Goal: Transaction & Acquisition: Purchase product/service

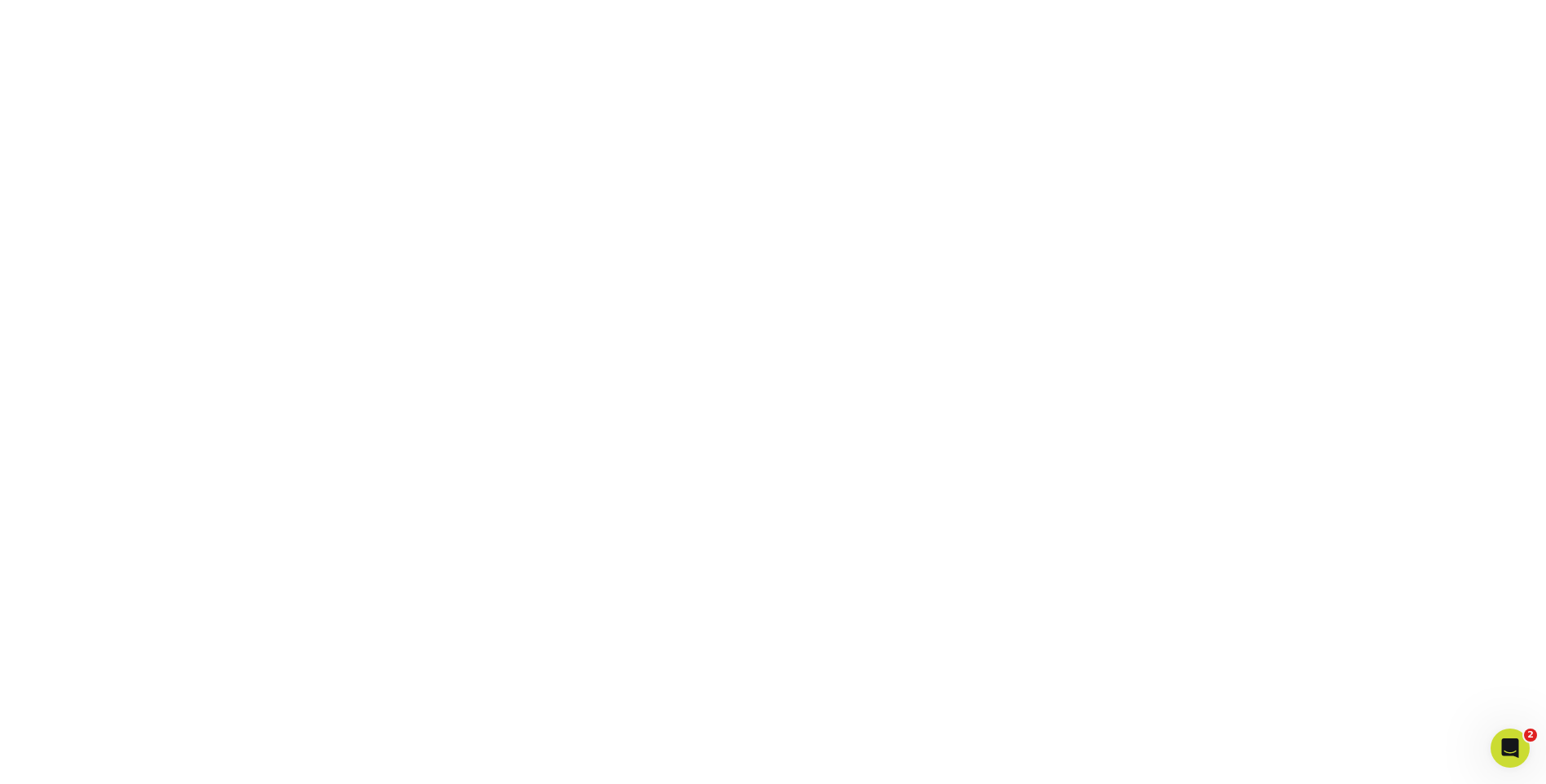
scroll to position [411, 0]
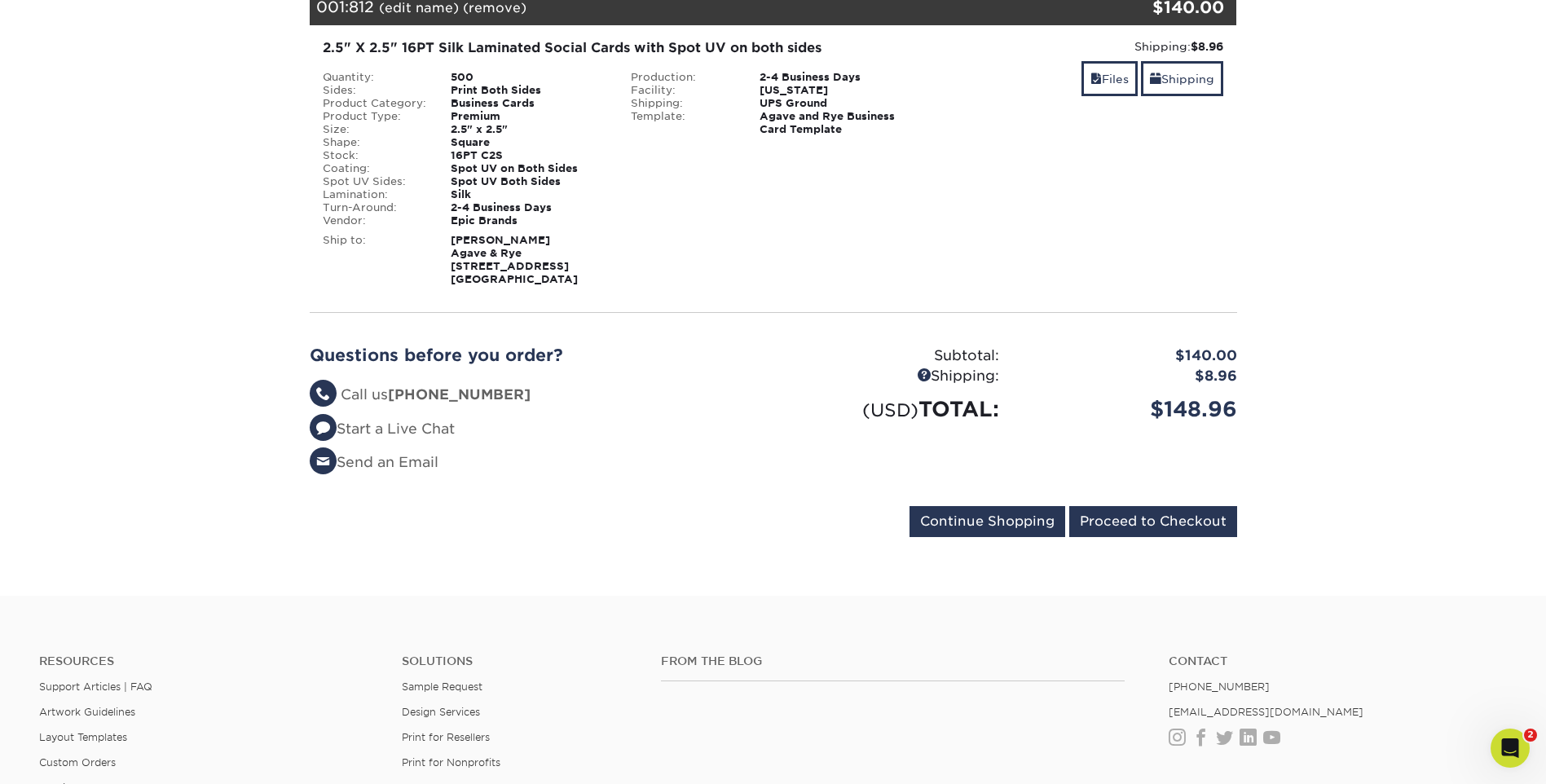
scroll to position [489, 0]
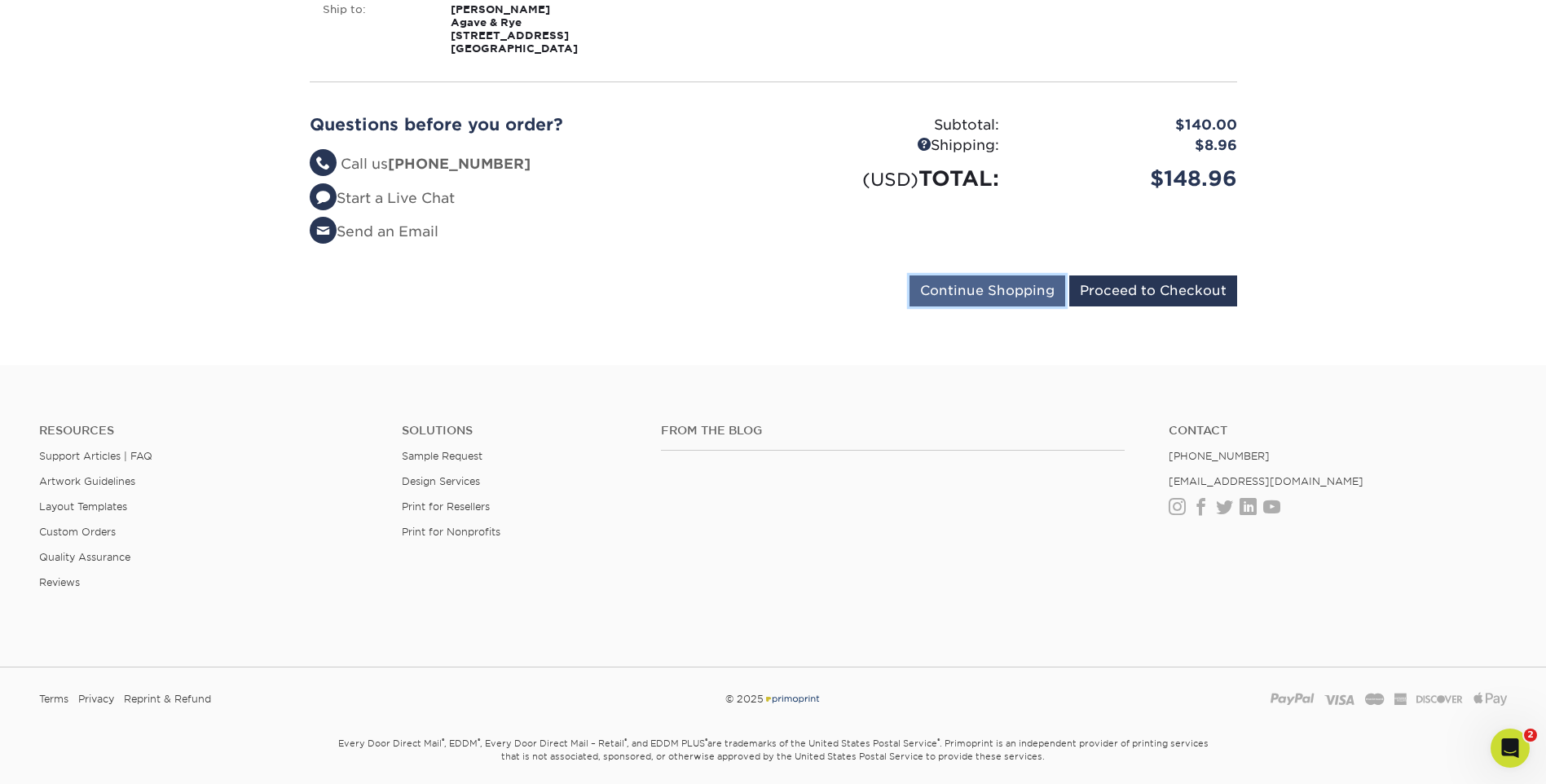
click at [1011, 294] on input "Continue Shopping" at bounding box center [987, 291] width 155 height 31
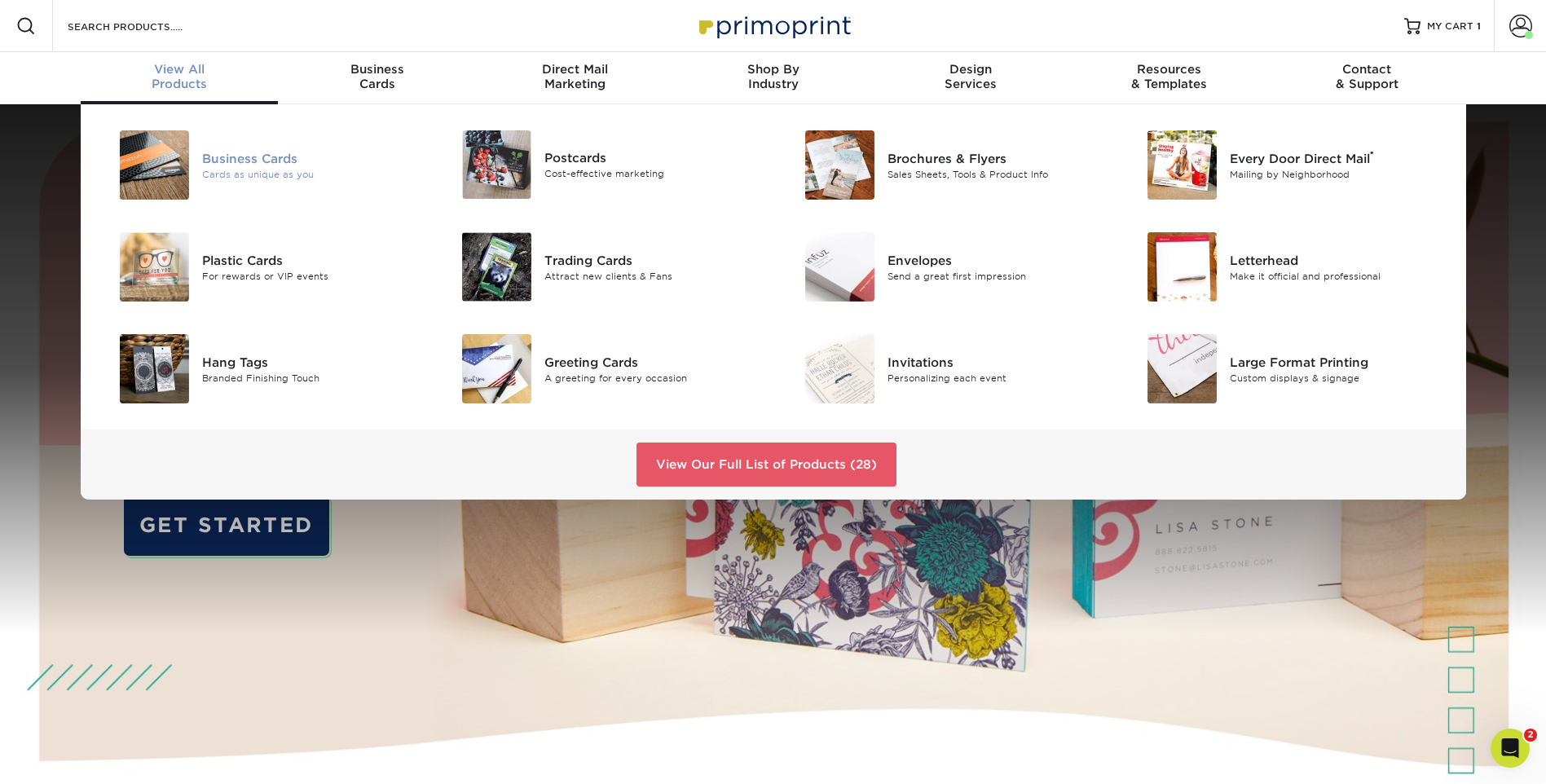
click at [219, 166] on div "Business Cards" at bounding box center [310, 158] width 216 height 18
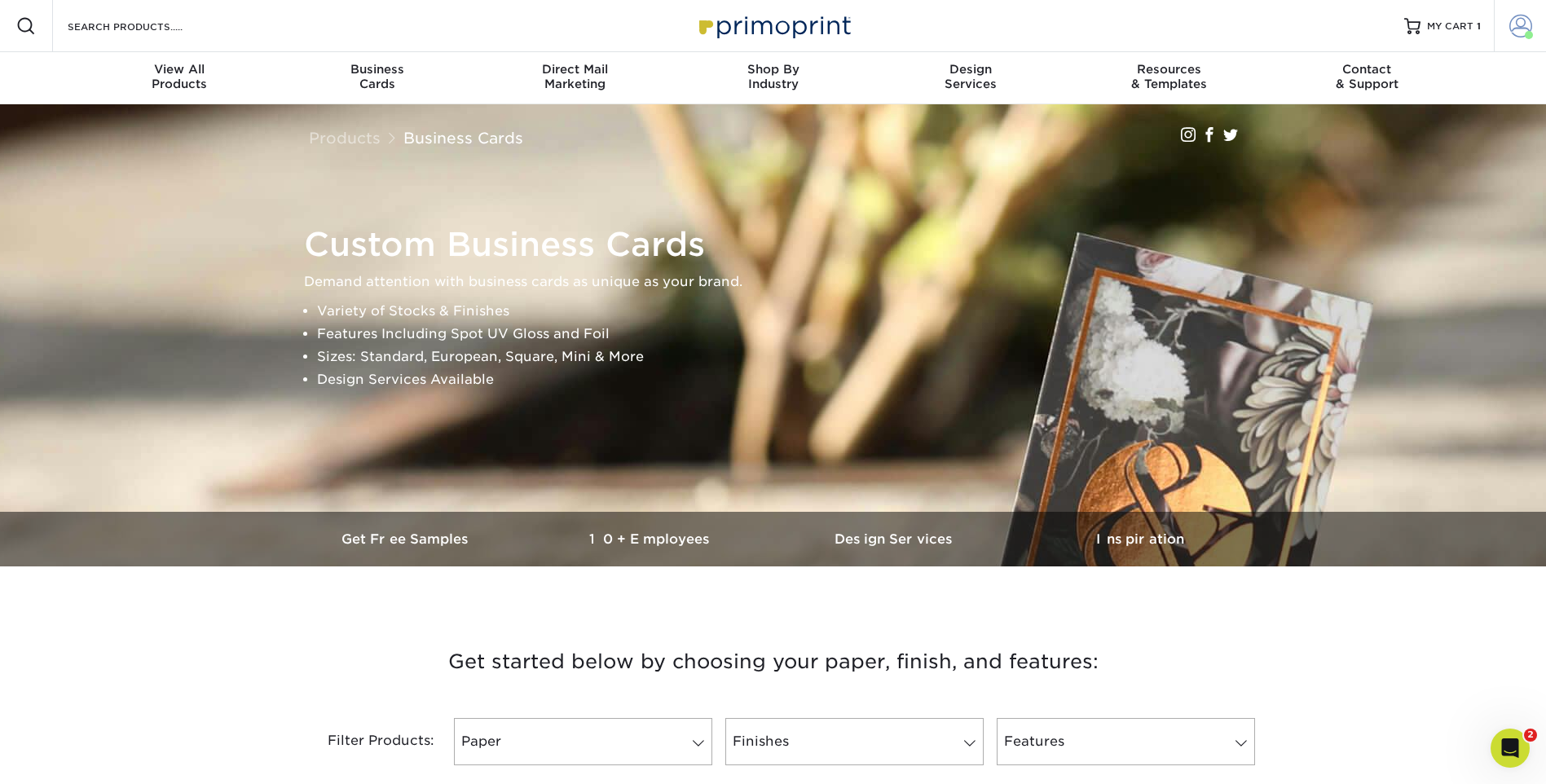
click at [1519, 32] on span at bounding box center [1520, 26] width 22 height 22
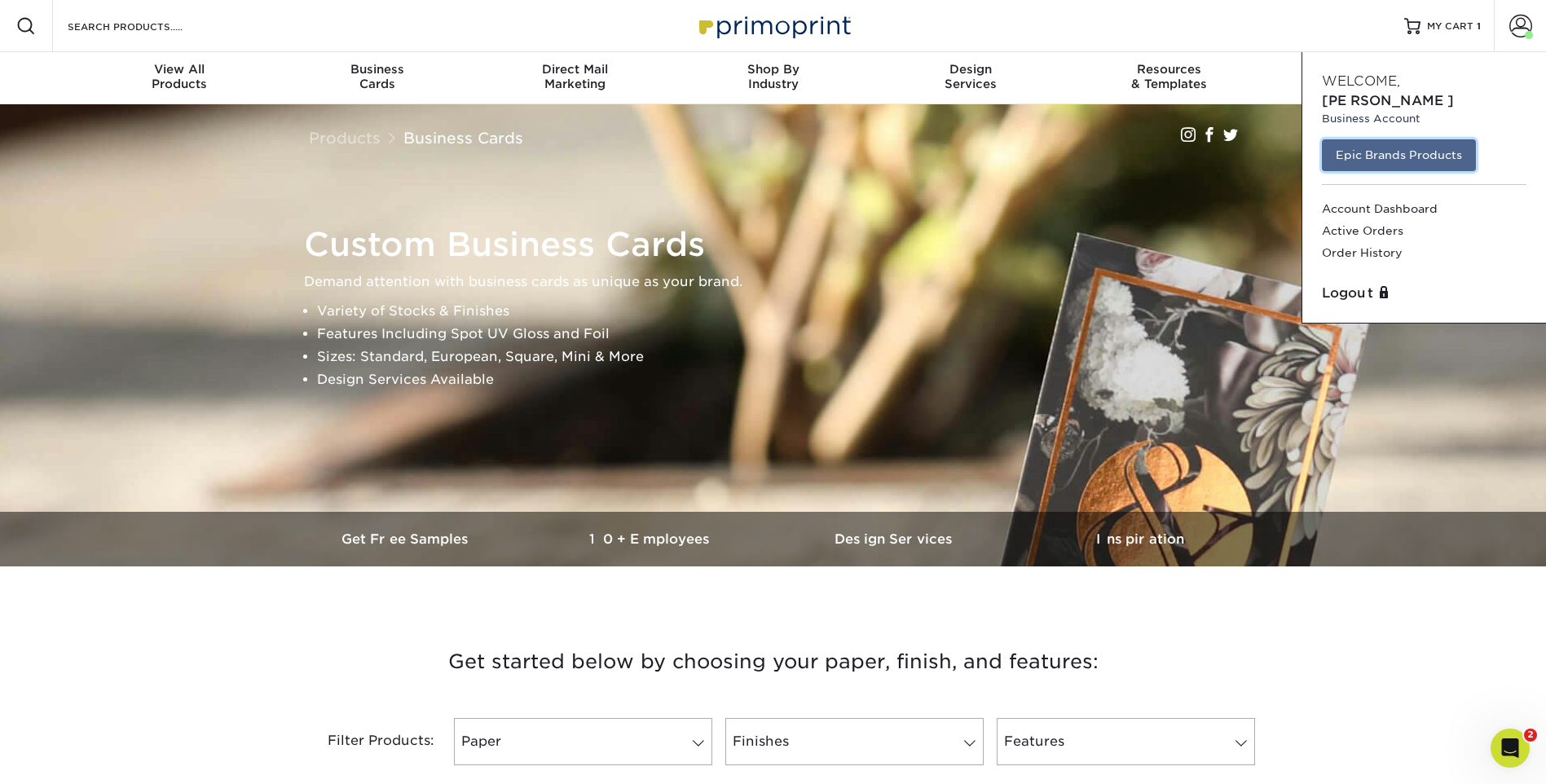
click at [1448, 149] on link "Epic Brands Products" at bounding box center [1398, 155] width 154 height 31
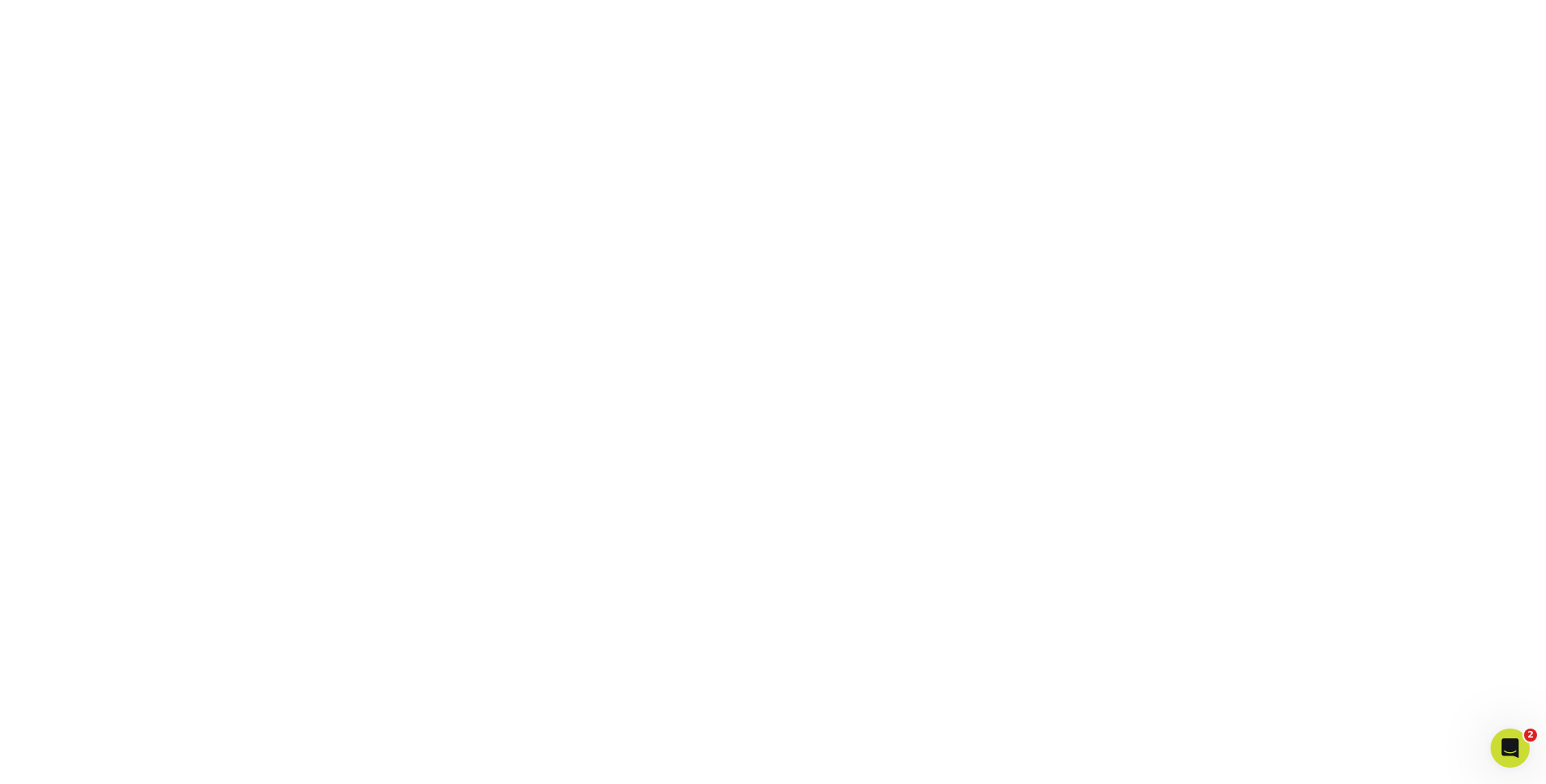
scroll to position [249, 0]
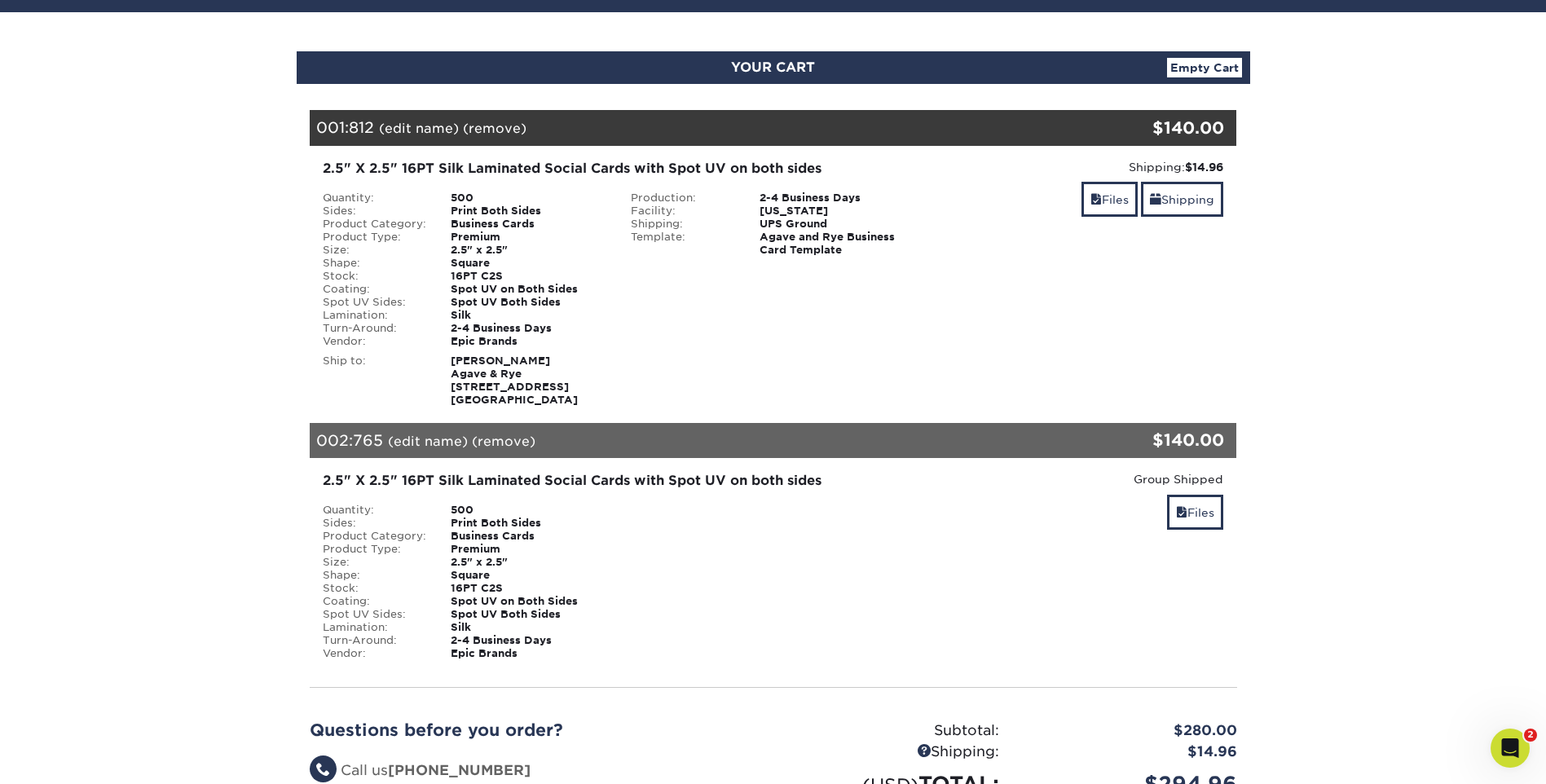
scroll to position [81, 0]
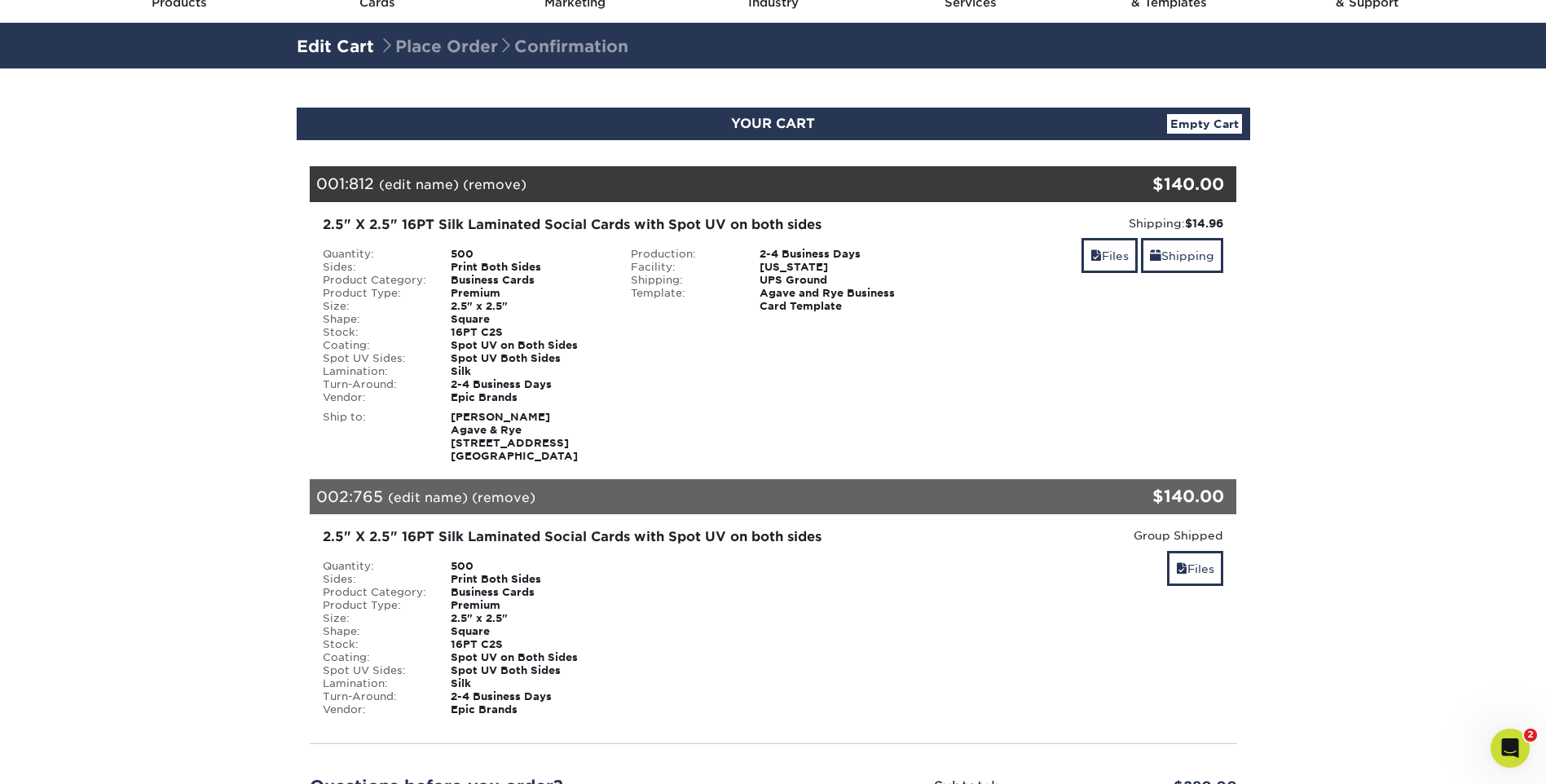
click at [423, 187] on link "(edit name)" at bounding box center [419, 185] width 79 height 16
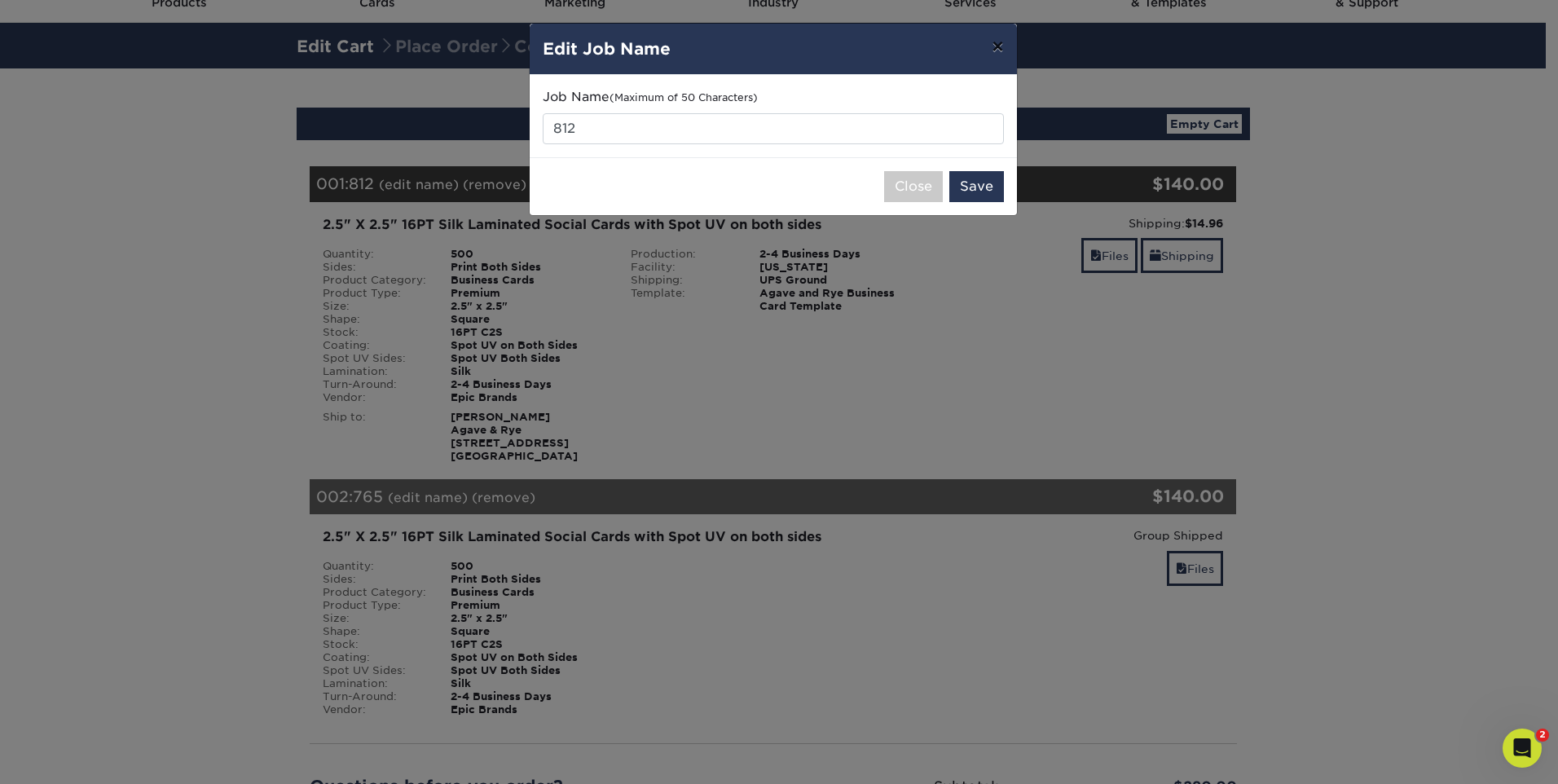
click at [1003, 53] on button "×" at bounding box center [997, 46] width 37 height 46
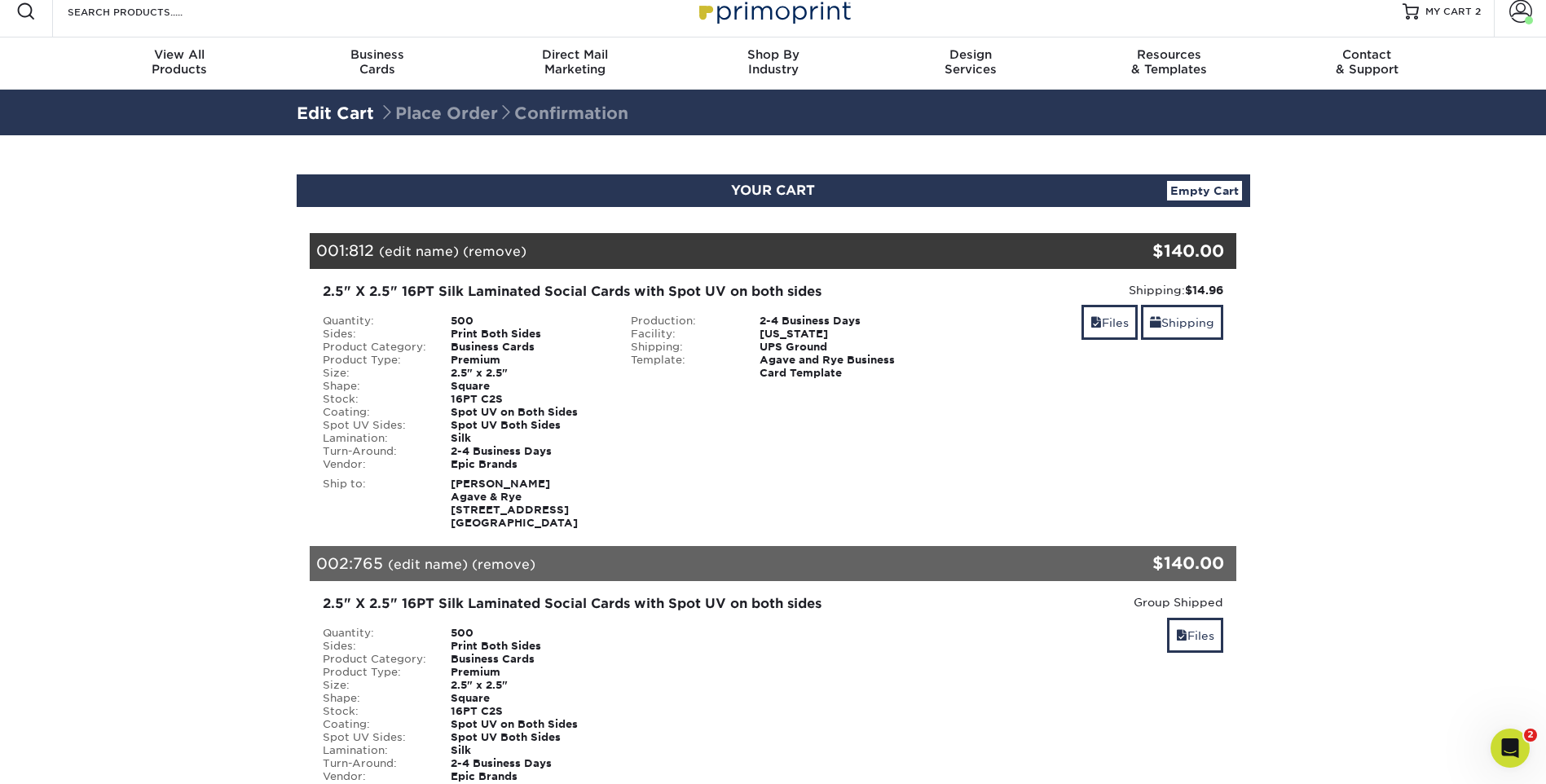
scroll to position [0, 0]
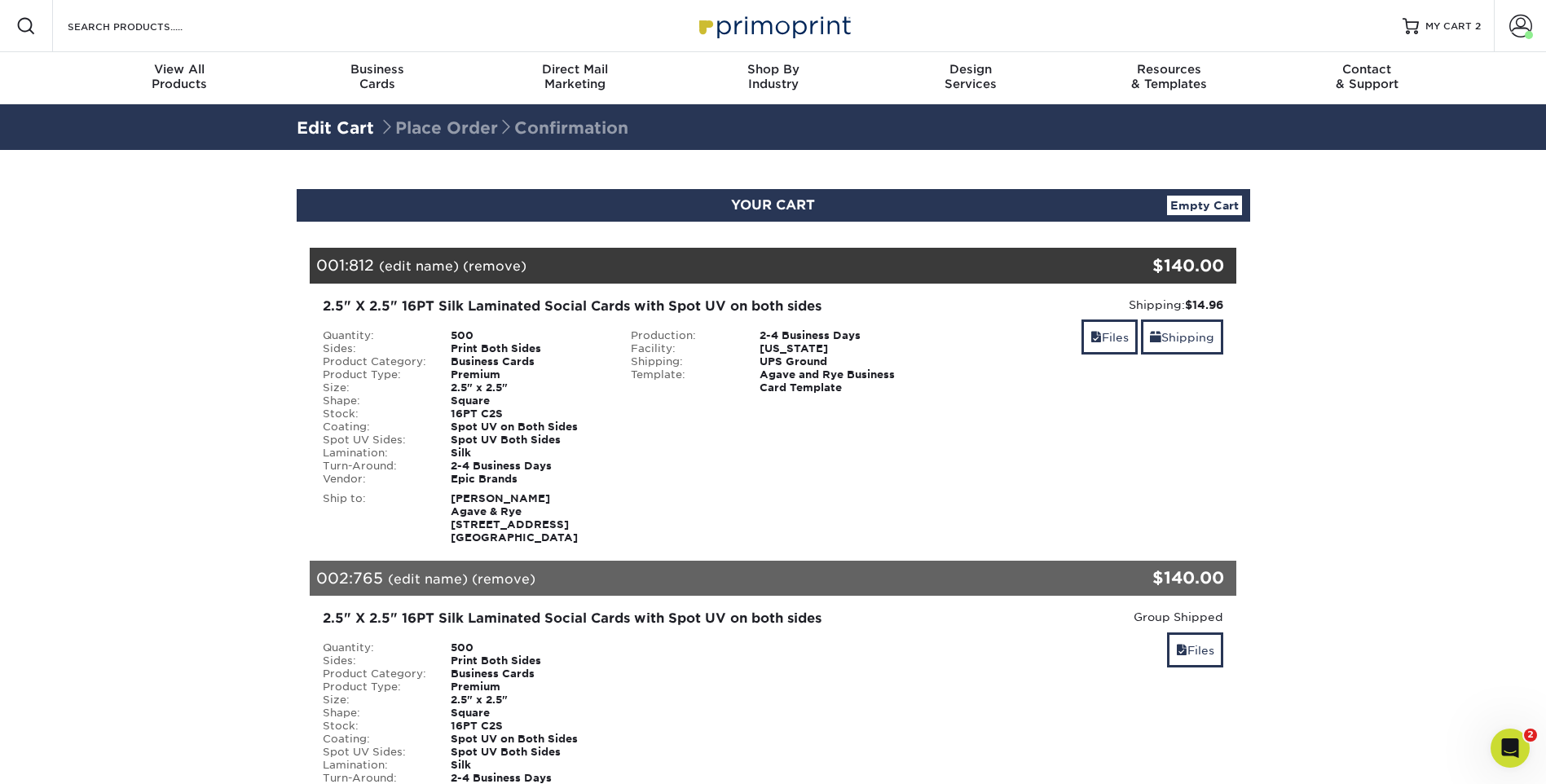
click at [410, 263] on link "(edit name)" at bounding box center [419, 266] width 79 height 16
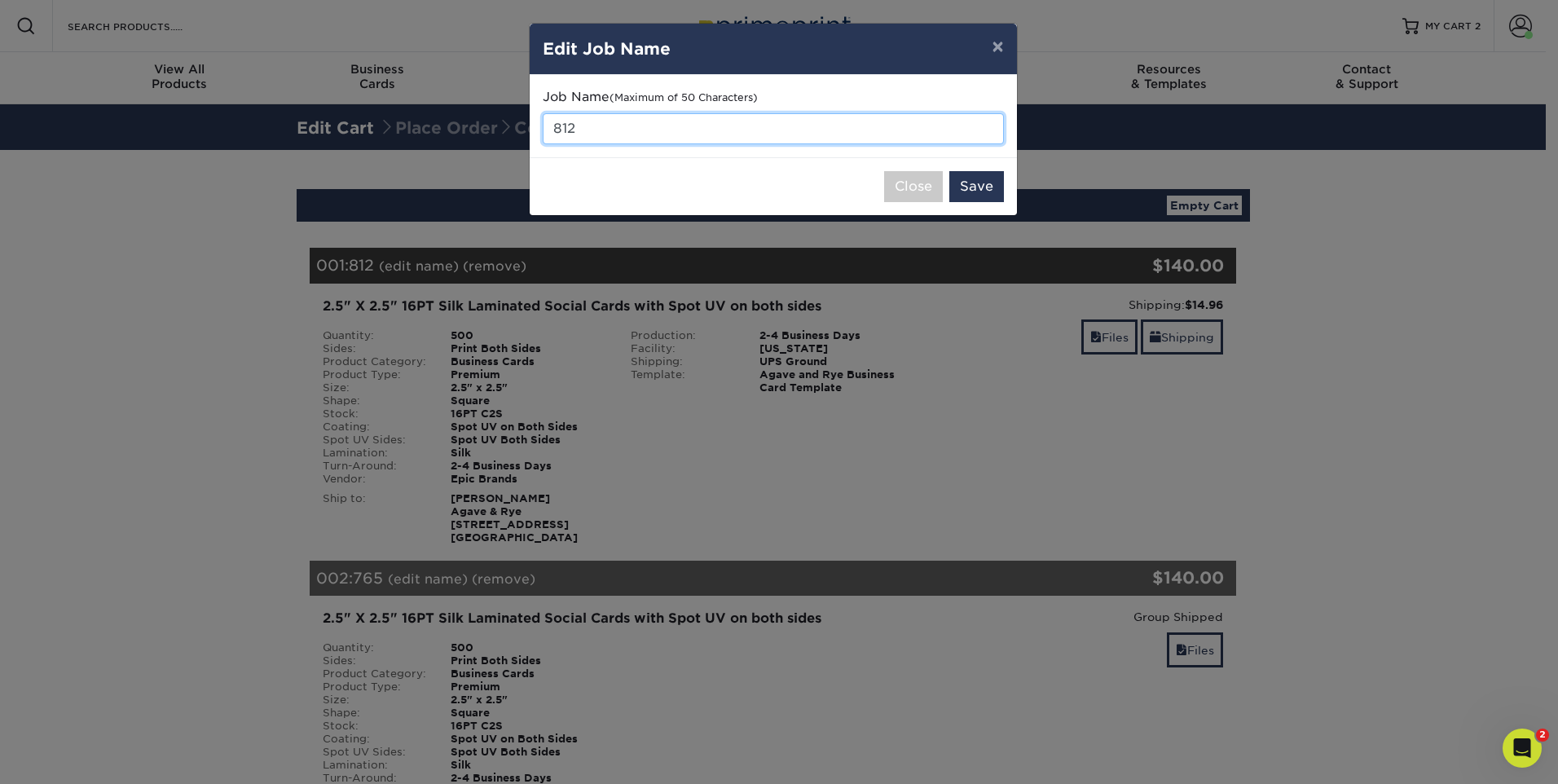
click at [721, 130] on input "812" at bounding box center [773, 129] width 461 height 31
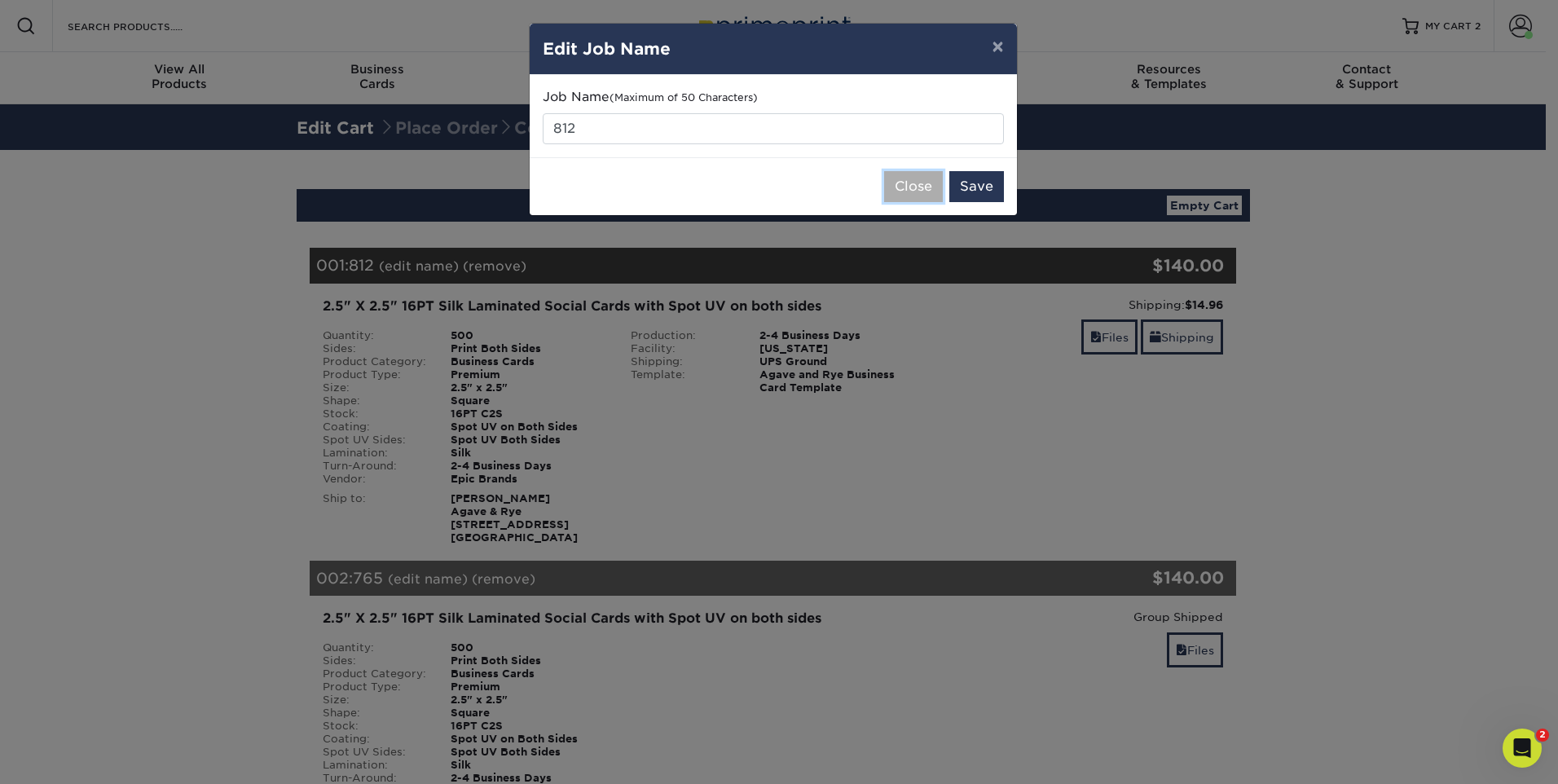
click at [914, 196] on button "Close" at bounding box center [914, 187] width 59 height 31
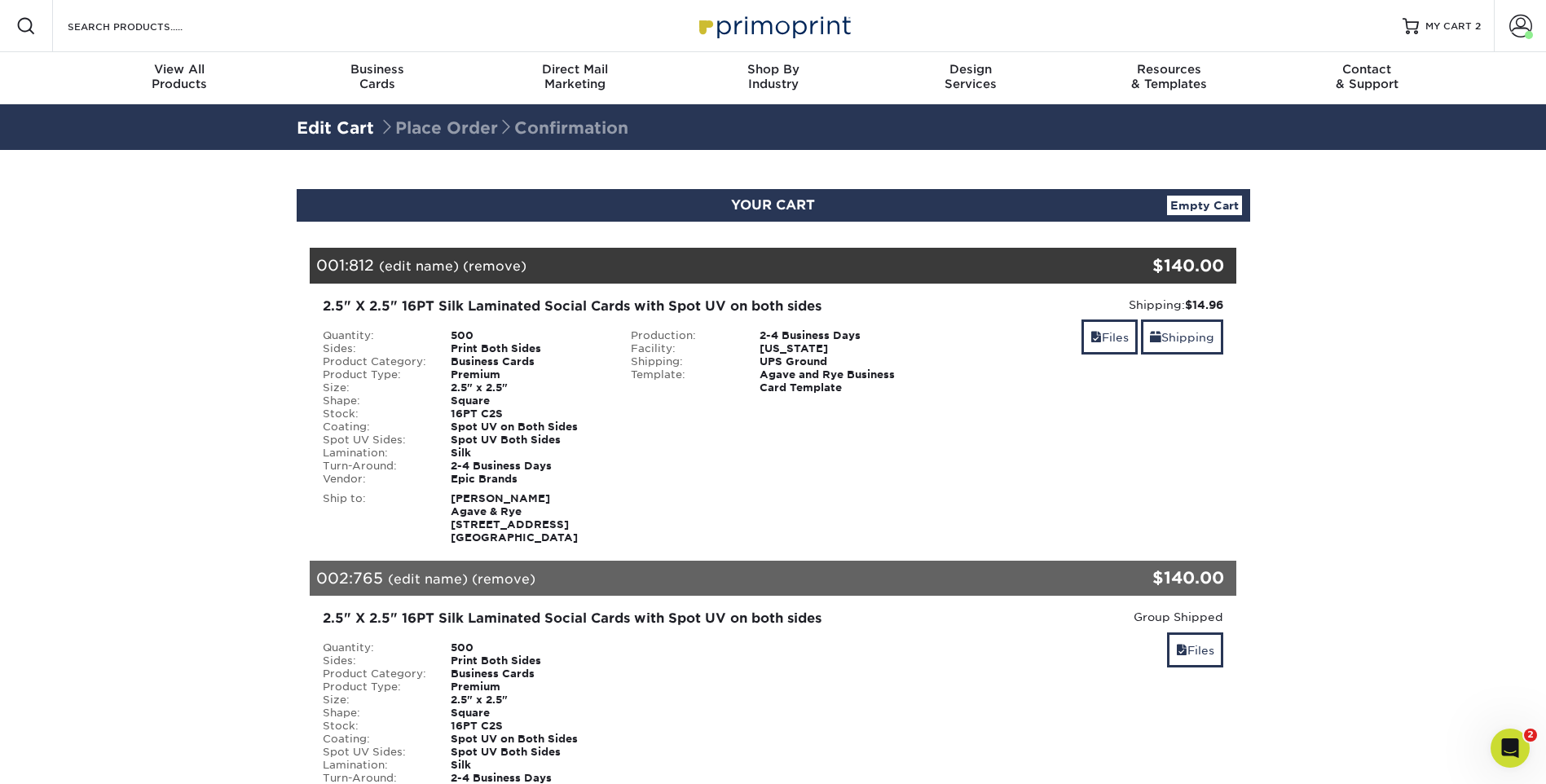
click at [514, 270] on link "(remove)" at bounding box center [495, 266] width 64 height 16
click at [808, 268] on link "Yes" at bounding box center [796, 266] width 22 height 16
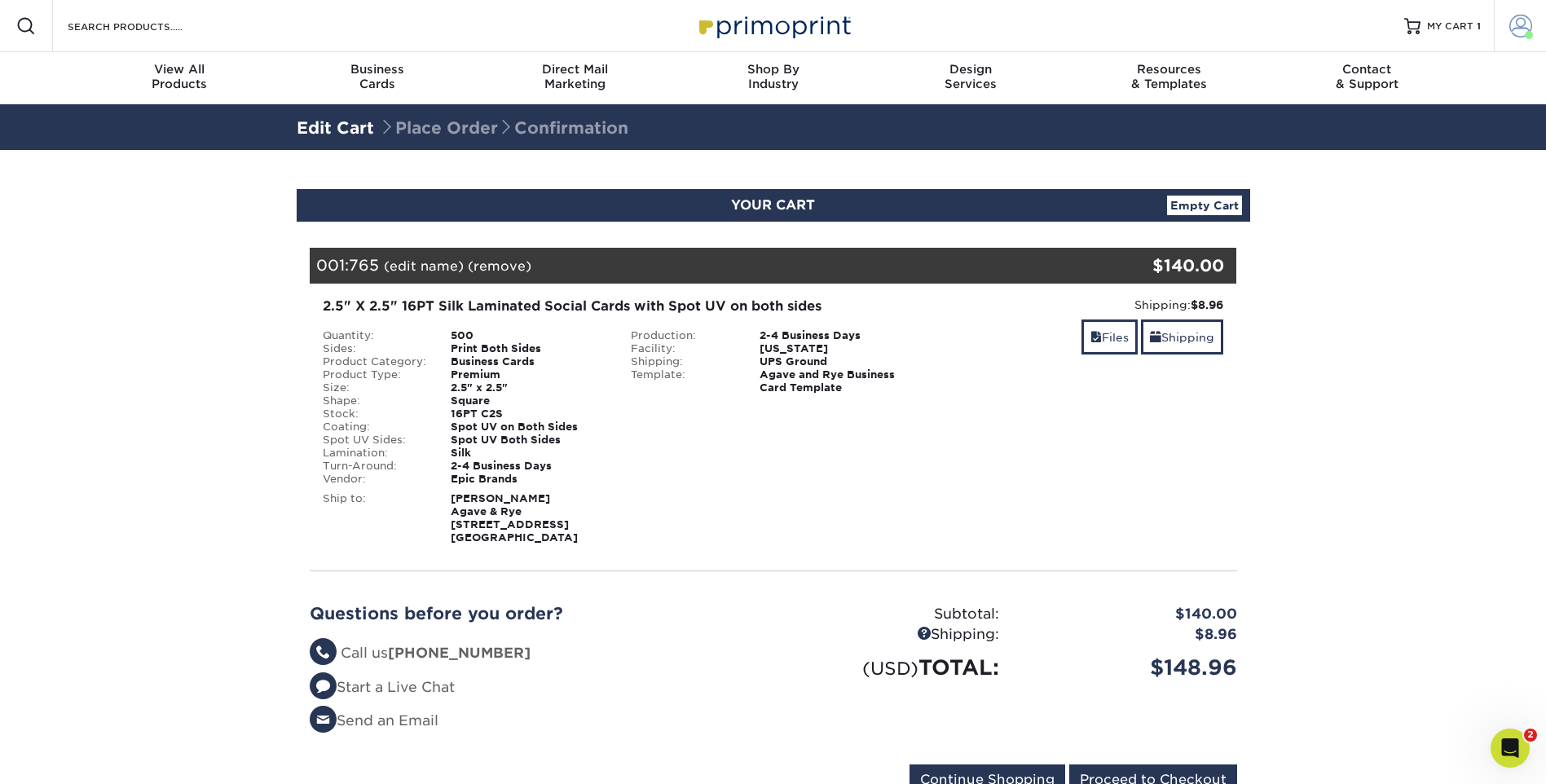
click at [1536, 27] on link "Account" at bounding box center [1519, 26] width 52 height 52
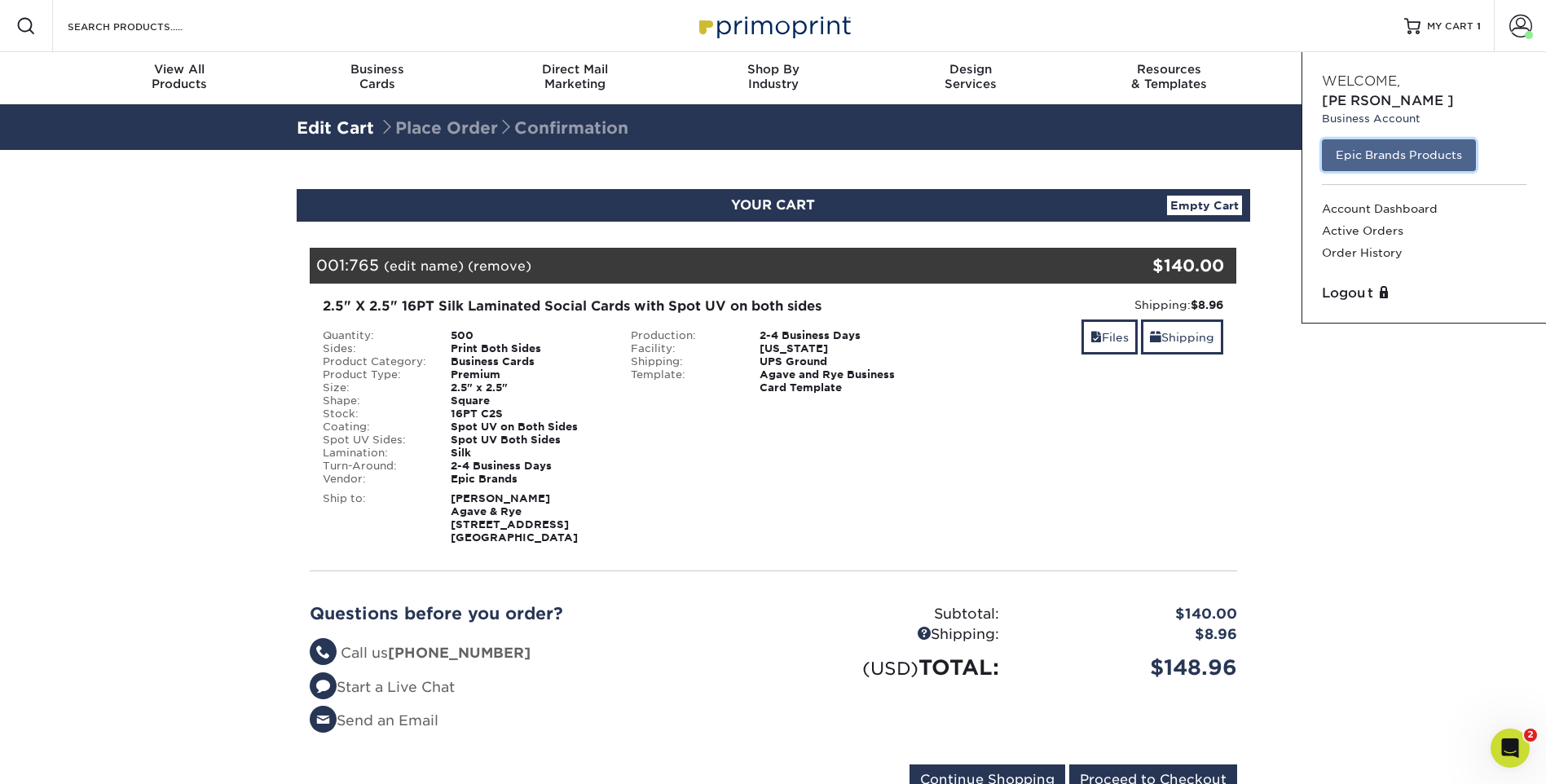
click at [1380, 139] on link "Epic Brands Products" at bounding box center [1398, 155] width 154 height 31
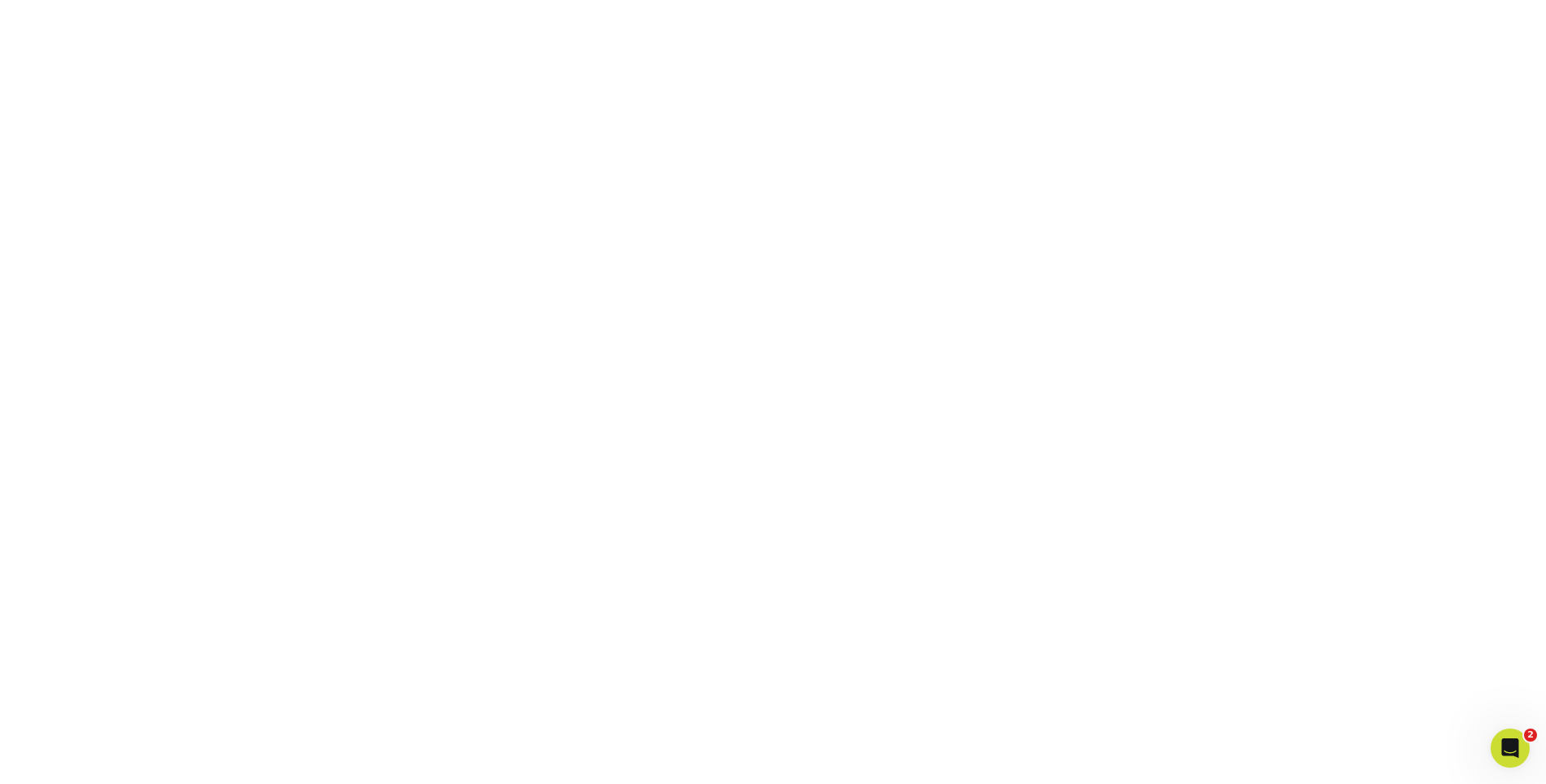
scroll to position [167, 0]
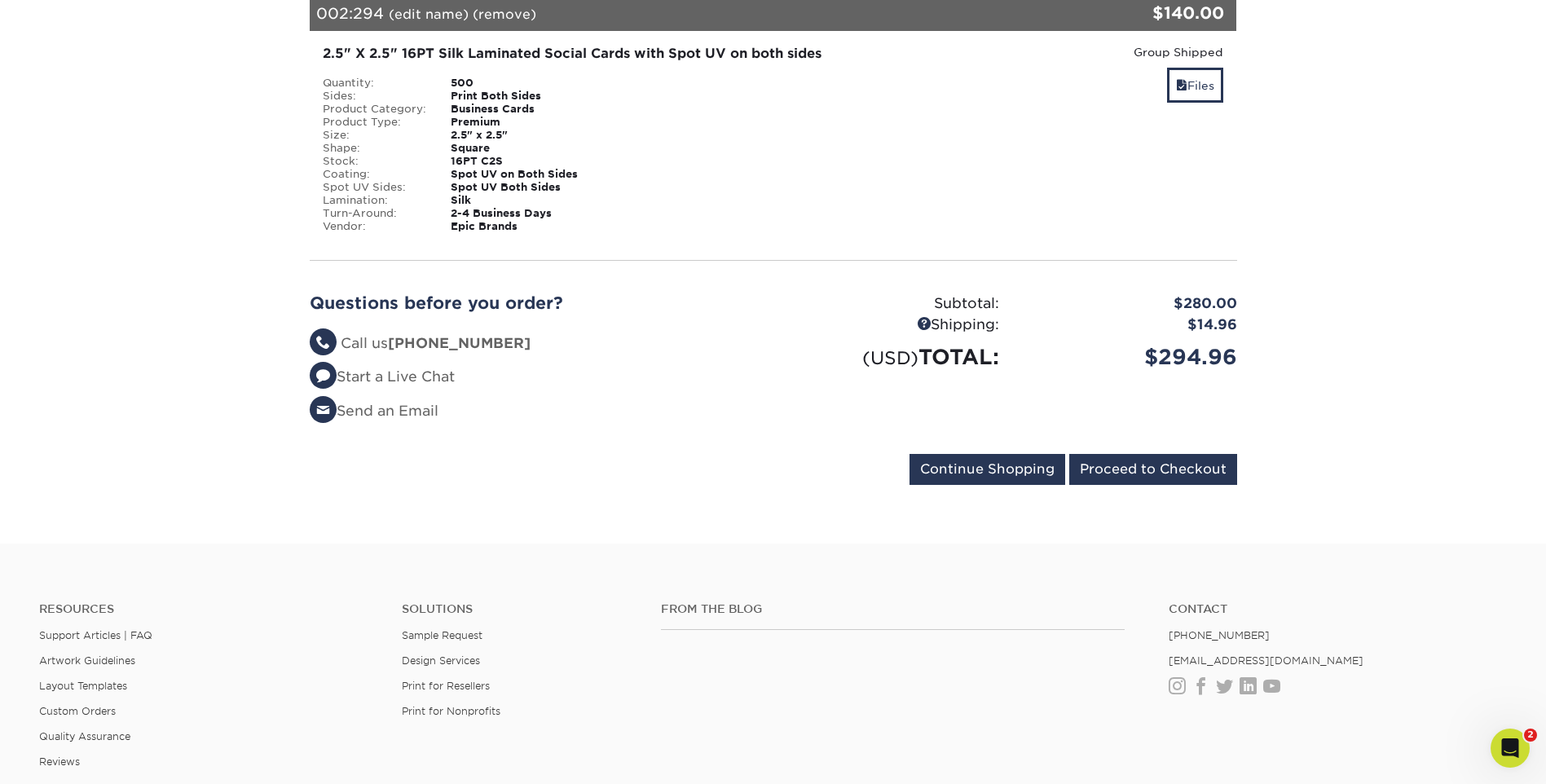
scroll to position [408, 0]
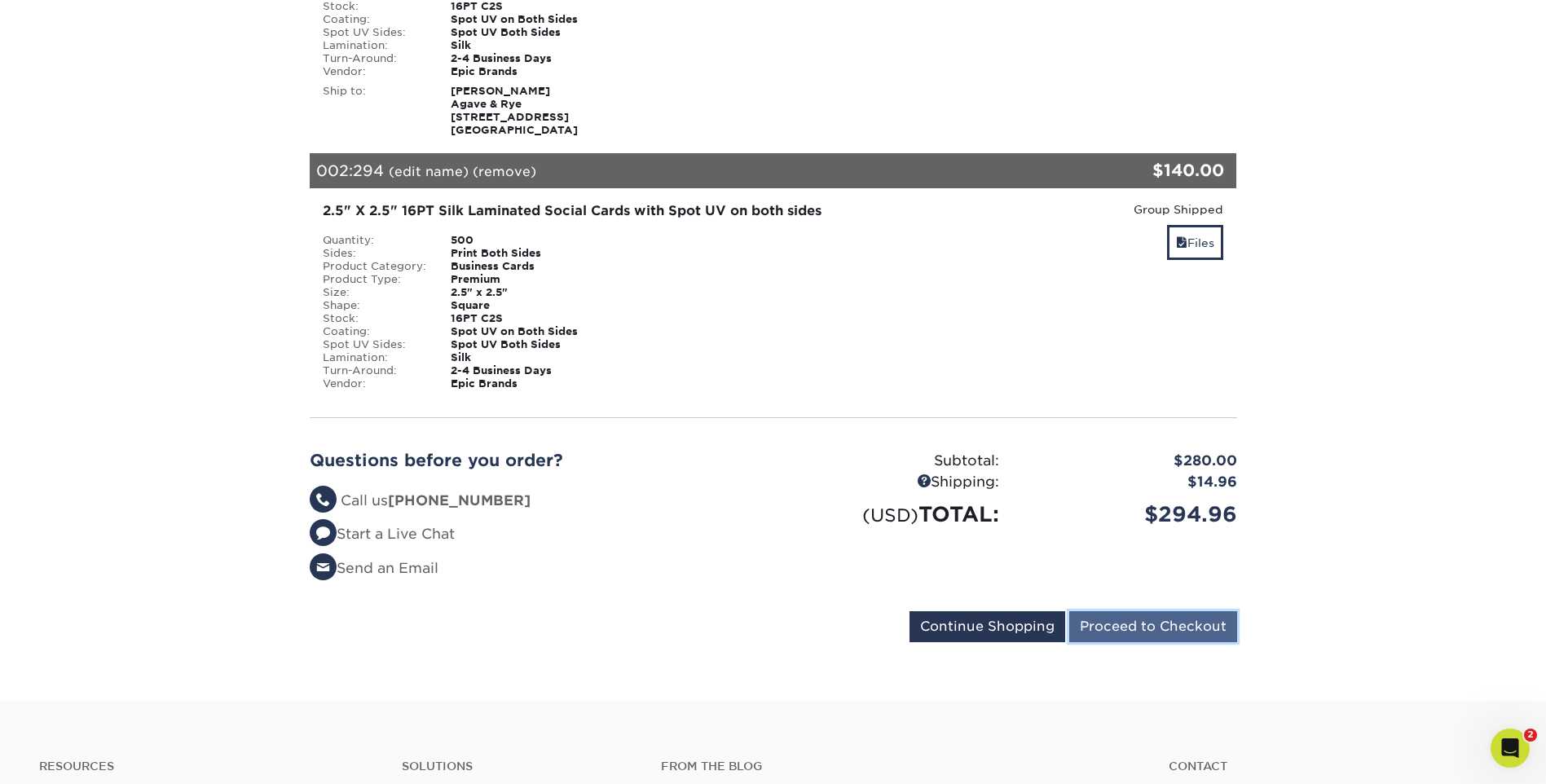
click at [1153, 642] on input "Proceed to Checkout" at bounding box center [1153, 627] width 168 height 31
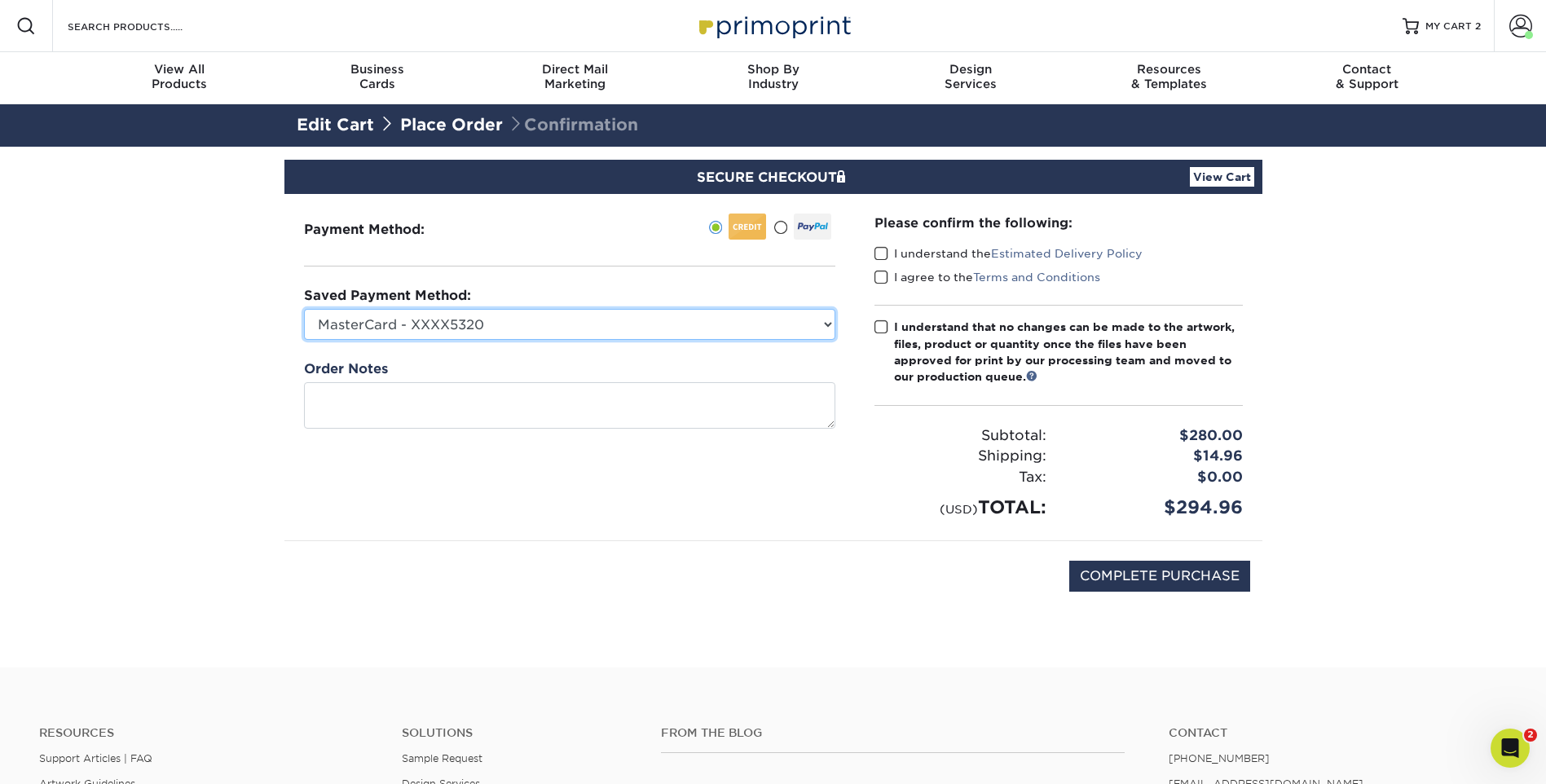
click at [748, 319] on select "MasterCard - XXXX5320 MasterCard - XXXX5320 Visa - XXXX3471 New Credit Card" at bounding box center [569, 325] width 531 height 31
click at [553, 484] on div "Payment Method:" at bounding box center [569, 367] width 570 height 346
click at [582, 332] on select "MasterCard - XXXX5320 MasterCard - XXXX5320 Visa - XXXX3471 New Credit Card" at bounding box center [569, 325] width 531 height 31
select select
click at [304, 309] on select "MasterCard - XXXX5320 MasterCard - XXXX5320 Visa - XXXX3471 New Credit Card" at bounding box center [569, 325] width 531 height 31
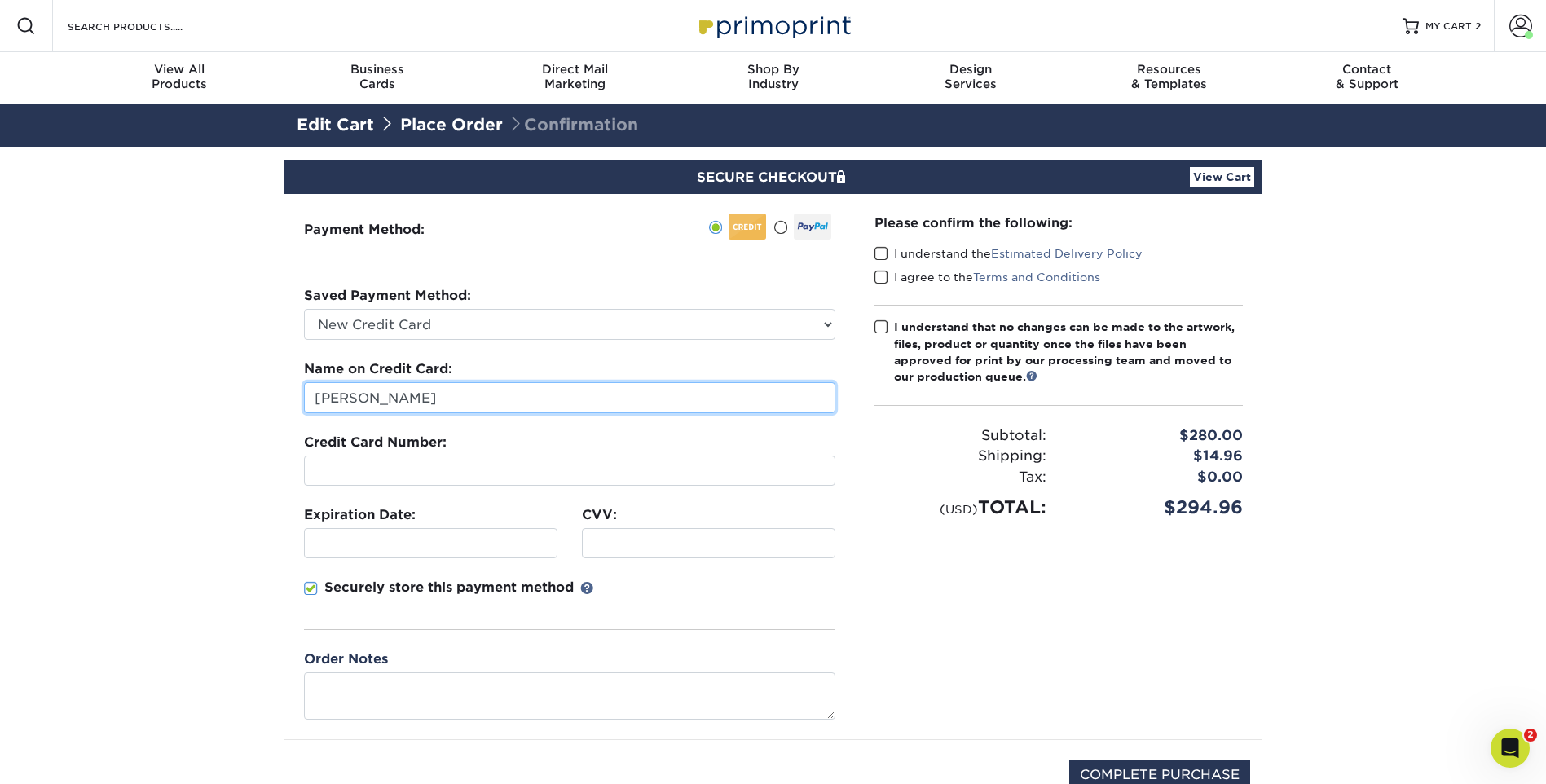
drag, startPoint x: 458, startPoint y: 393, endPoint x: 230, endPoint y: 396, distance: 228.0
click at [230, 396] on section "SECURE CHECKOUT View Cart Payment Method: Saved Payment Method:" at bounding box center [773, 506] width 1546 height 719
type input "[PERSON_NAME]"
click at [229, 396] on section "SECURE CHECKOUT View Cart Payment Method: Saved Payment Method:" at bounding box center [773, 506] width 1546 height 719
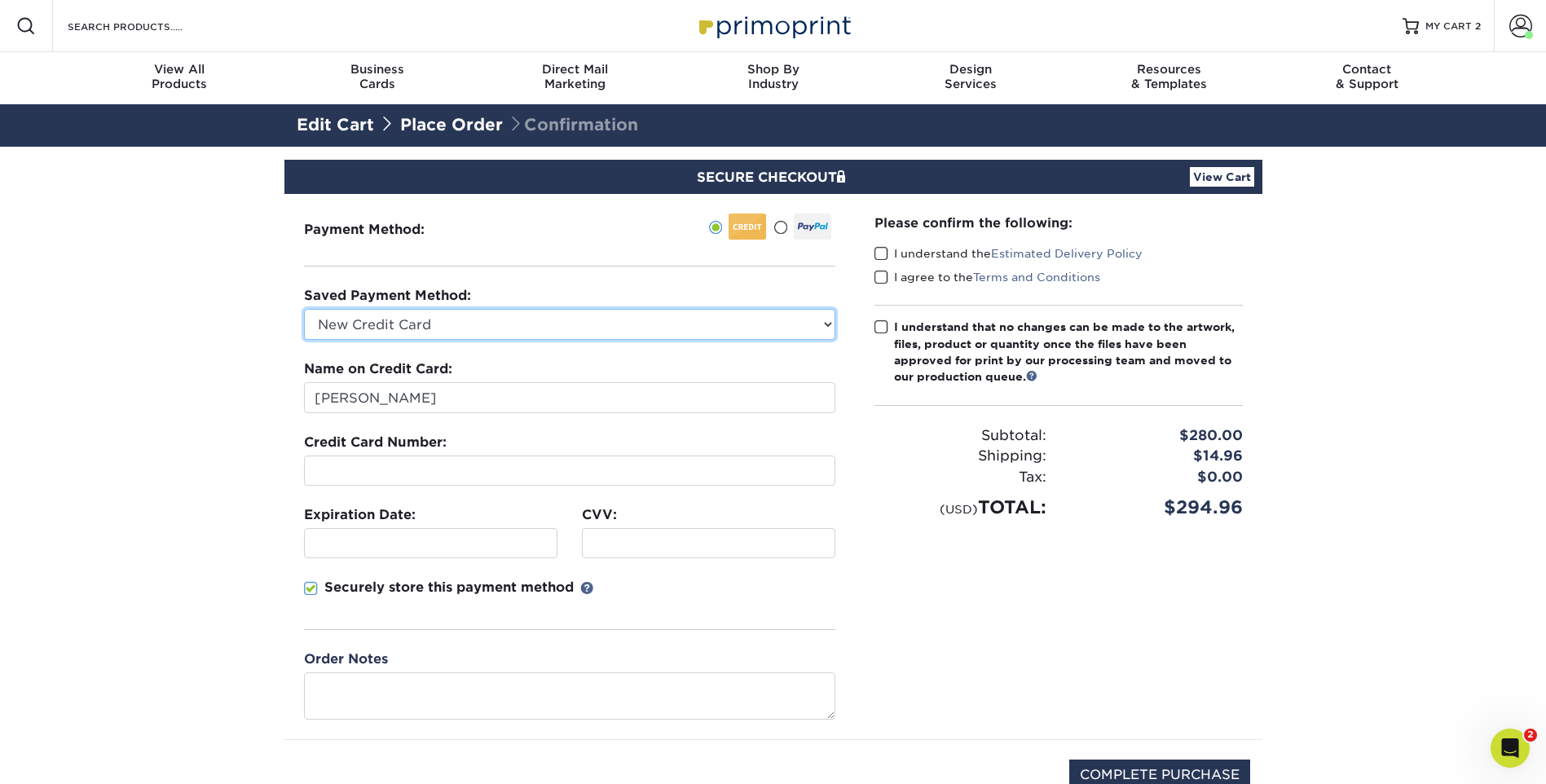
click at [454, 325] on select "MasterCard - XXXX5320 MasterCard - XXXX5320 Visa - XXXX3471 New Credit Card" at bounding box center [569, 325] width 531 height 31
click at [304, 309] on select "MasterCard - XXXX5320 MasterCard - XXXX5320 Visa - XXXX3471 New Credit Card" at bounding box center [569, 325] width 531 height 31
click at [903, 637] on div "Please confirm the following: I understand the Estimated Delivery Policy I agre…" at bounding box center [1059, 466] width 408 height 545
click at [1017, 615] on div "Please confirm the following: I understand the Estimated Delivery Policy I agre…" at bounding box center [1059, 466] width 408 height 545
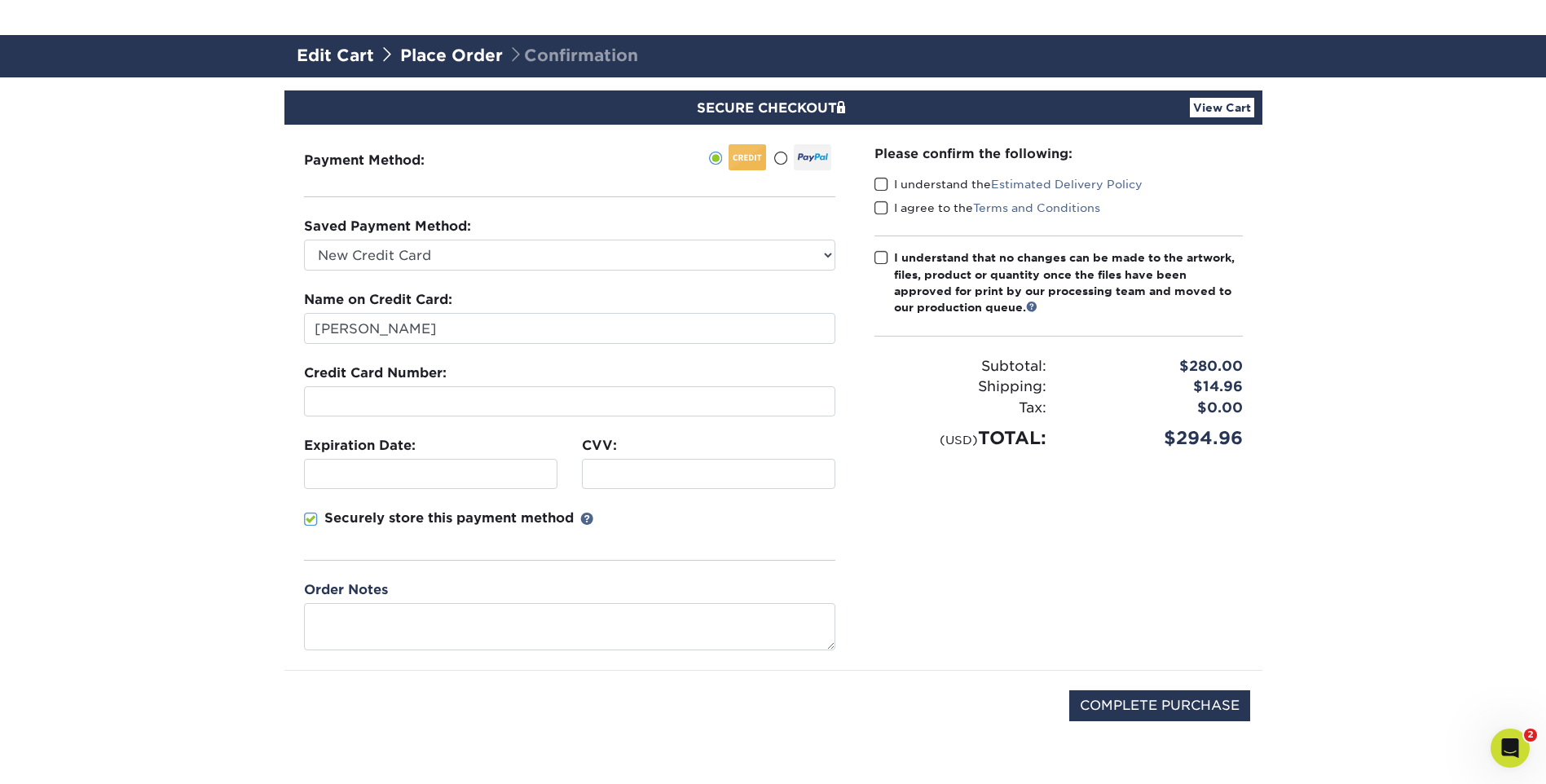
scroll to position [163, 0]
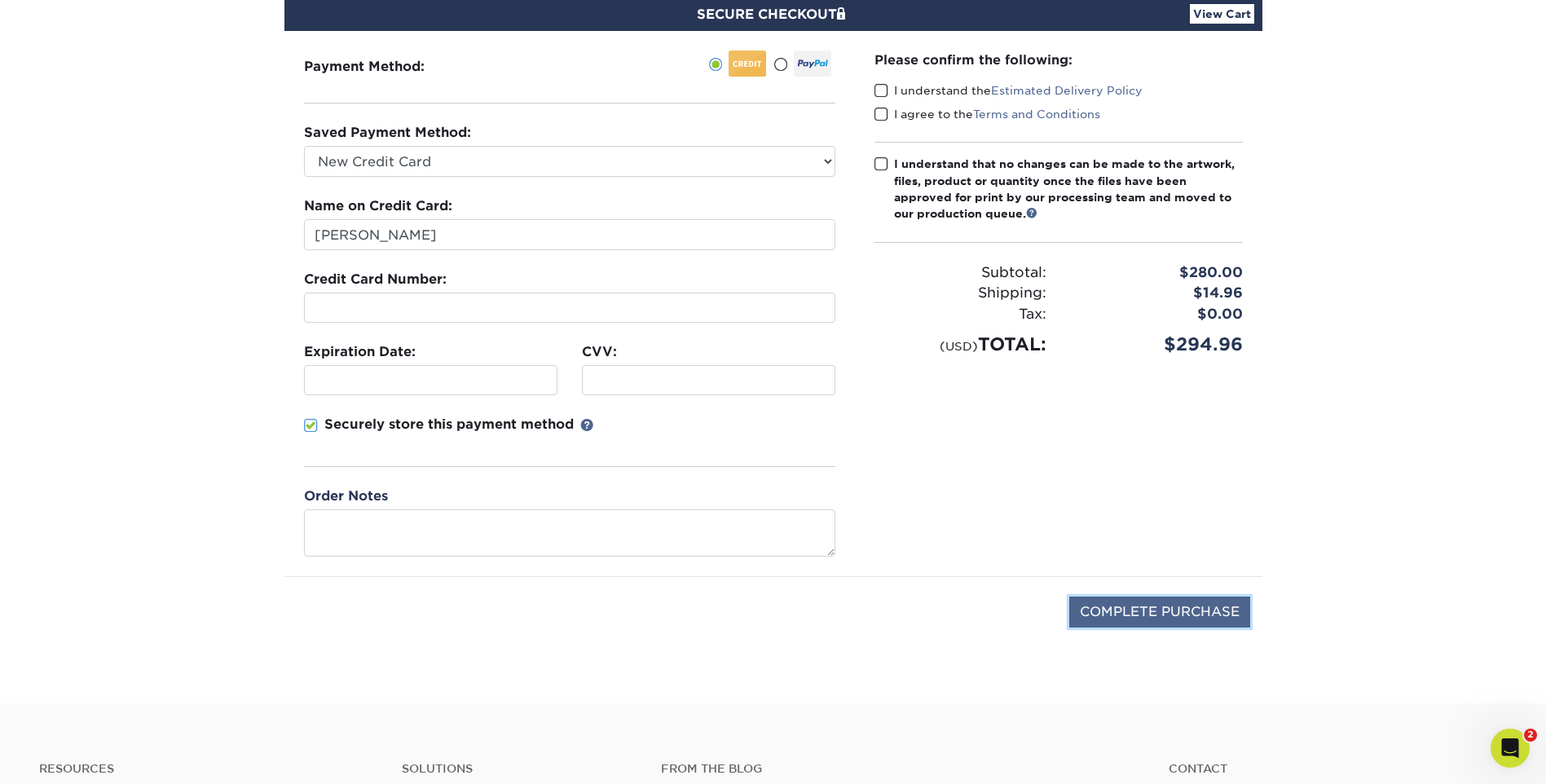
click at [1224, 624] on input "COMPLETE PURCHASE" at bounding box center [1159, 612] width 181 height 31
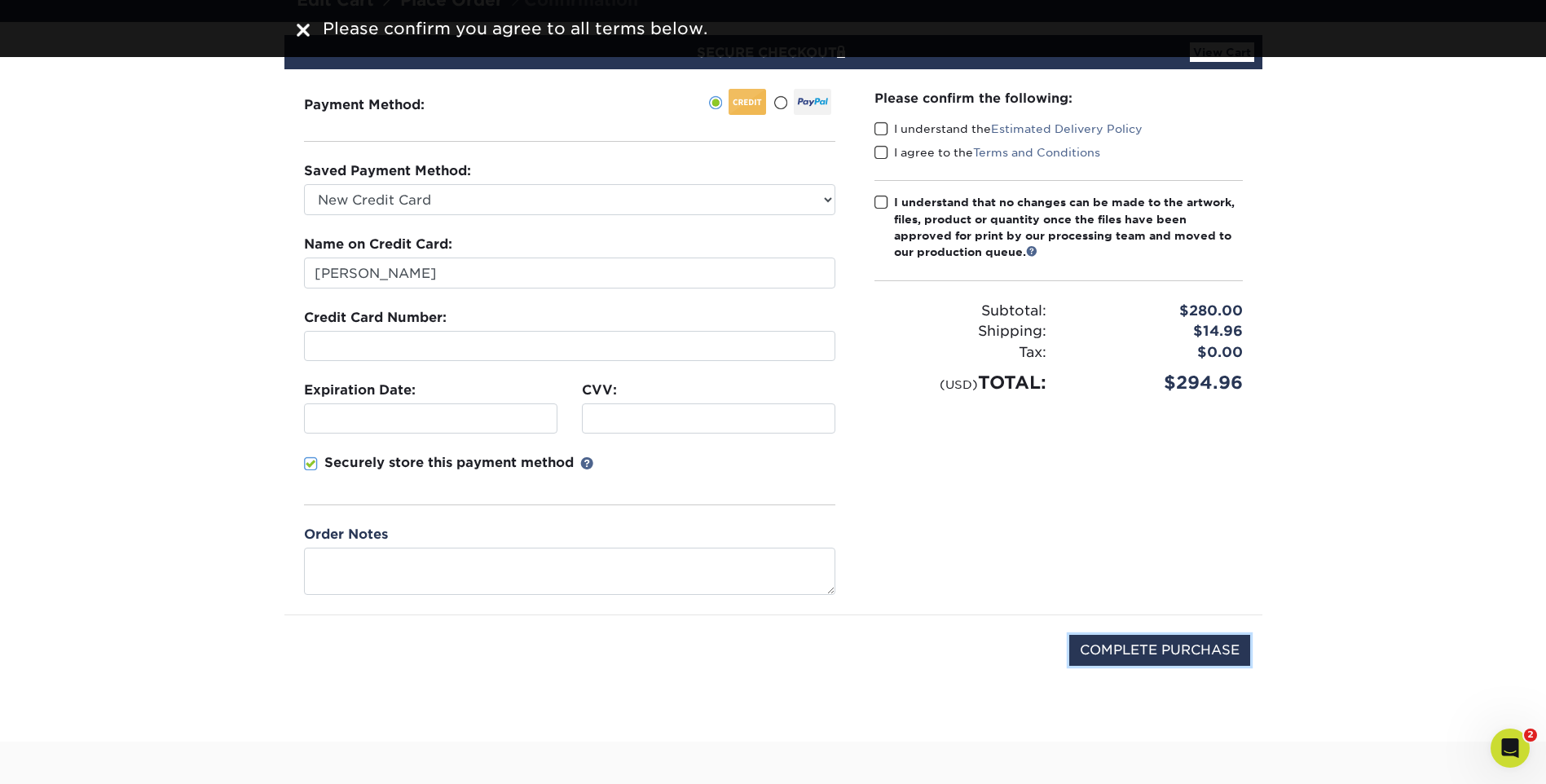
scroll to position [0, 0]
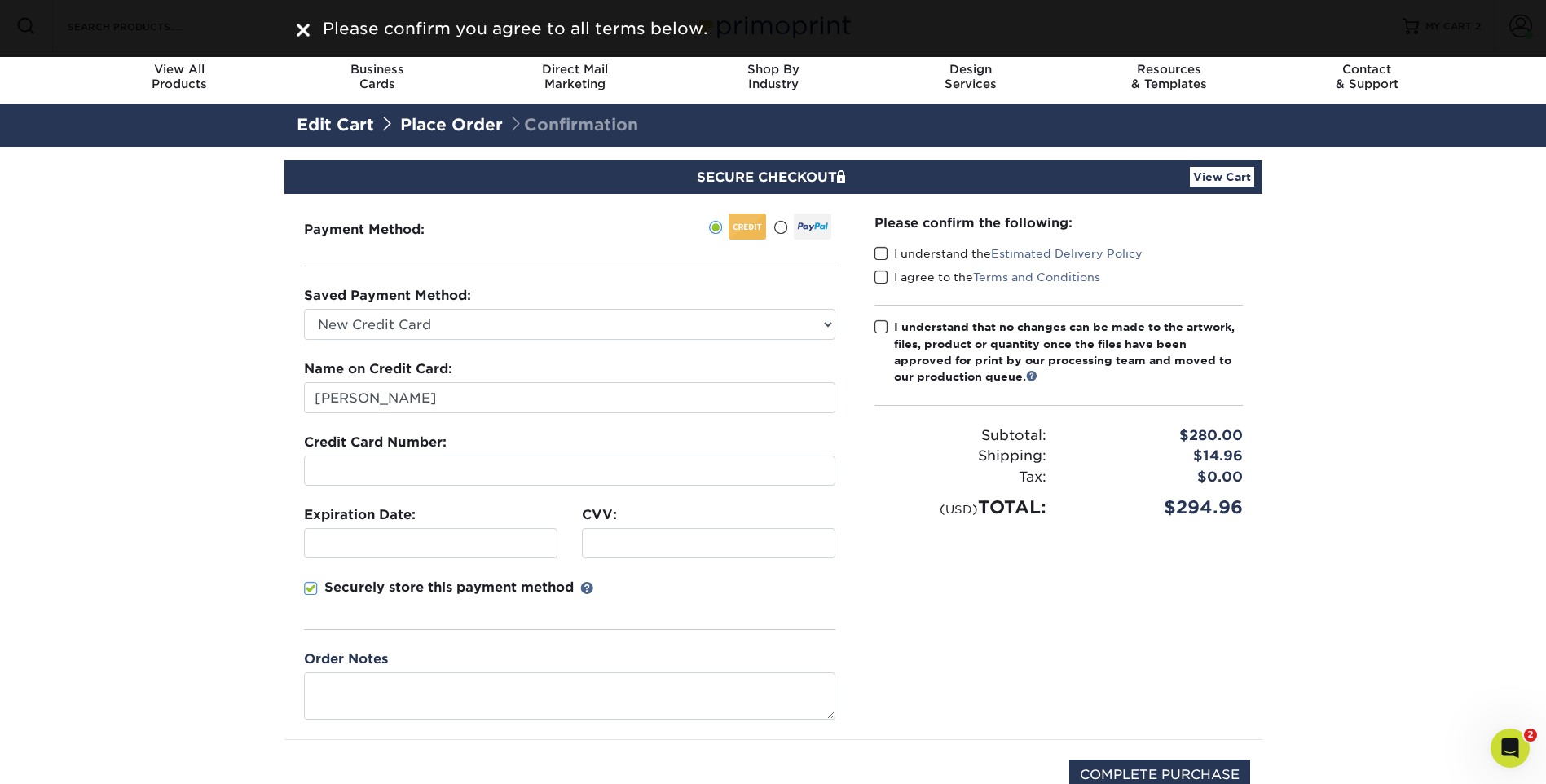
click at [878, 285] on label "I agree to the Terms and Conditions" at bounding box center [986, 276] width 225 height 16
click at [0, 0] on input "I agree to the Terms and Conditions" at bounding box center [0, 0] width 0 height 0
click at [879, 259] on span at bounding box center [881, 254] width 14 height 16
click at [0, 0] on input "I understand the Estimated Delivery Policy" at bounding box center [0, 0] width 0 height 0
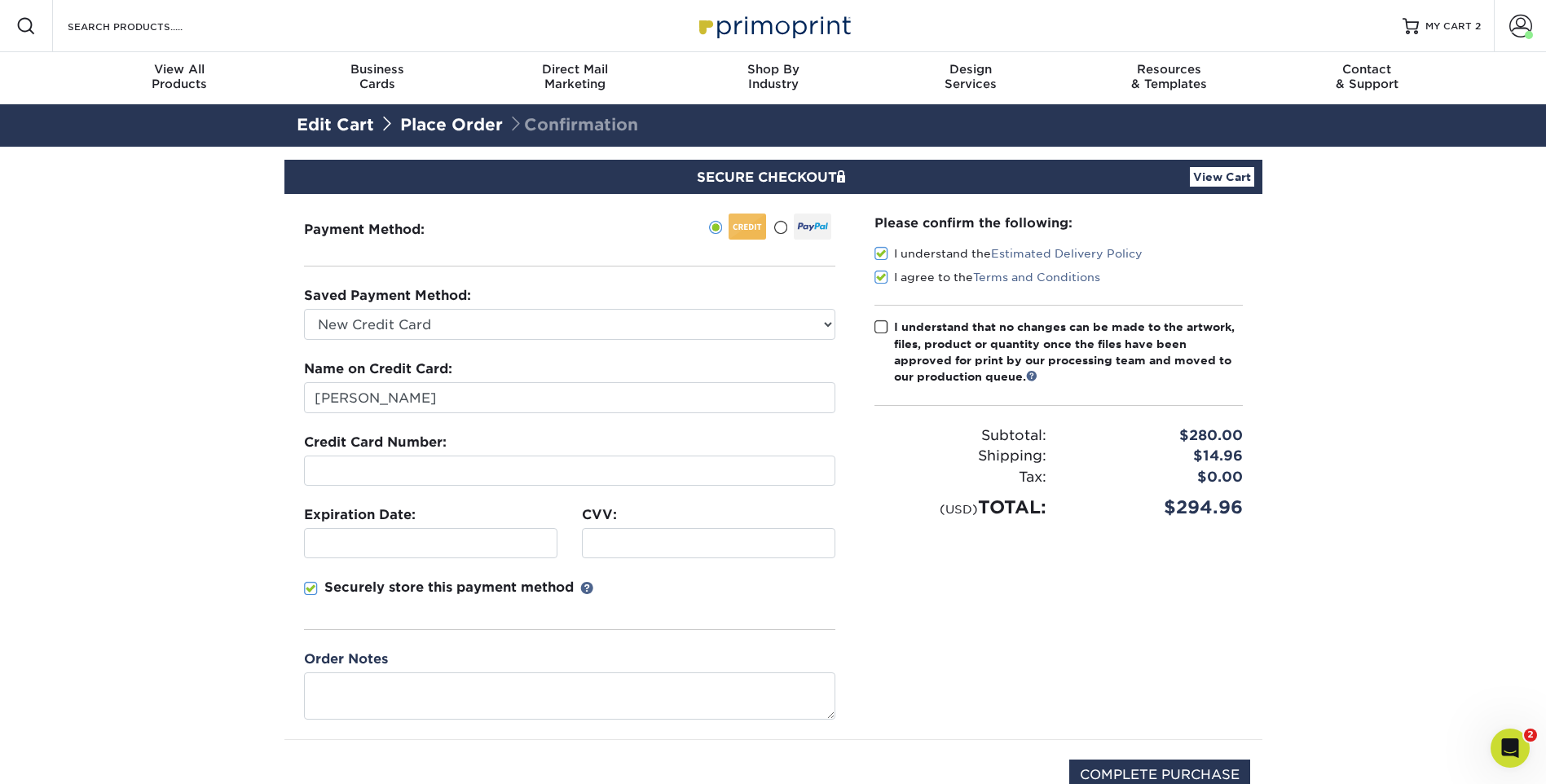
click at [882, 325] on span at bounding box center [881, 327] width 14 height 16
click at [0, 0] on input "I understand that no changes can be made to the artwork, files, product or quan…" at bounding box center [0, 0] width 0 height 0
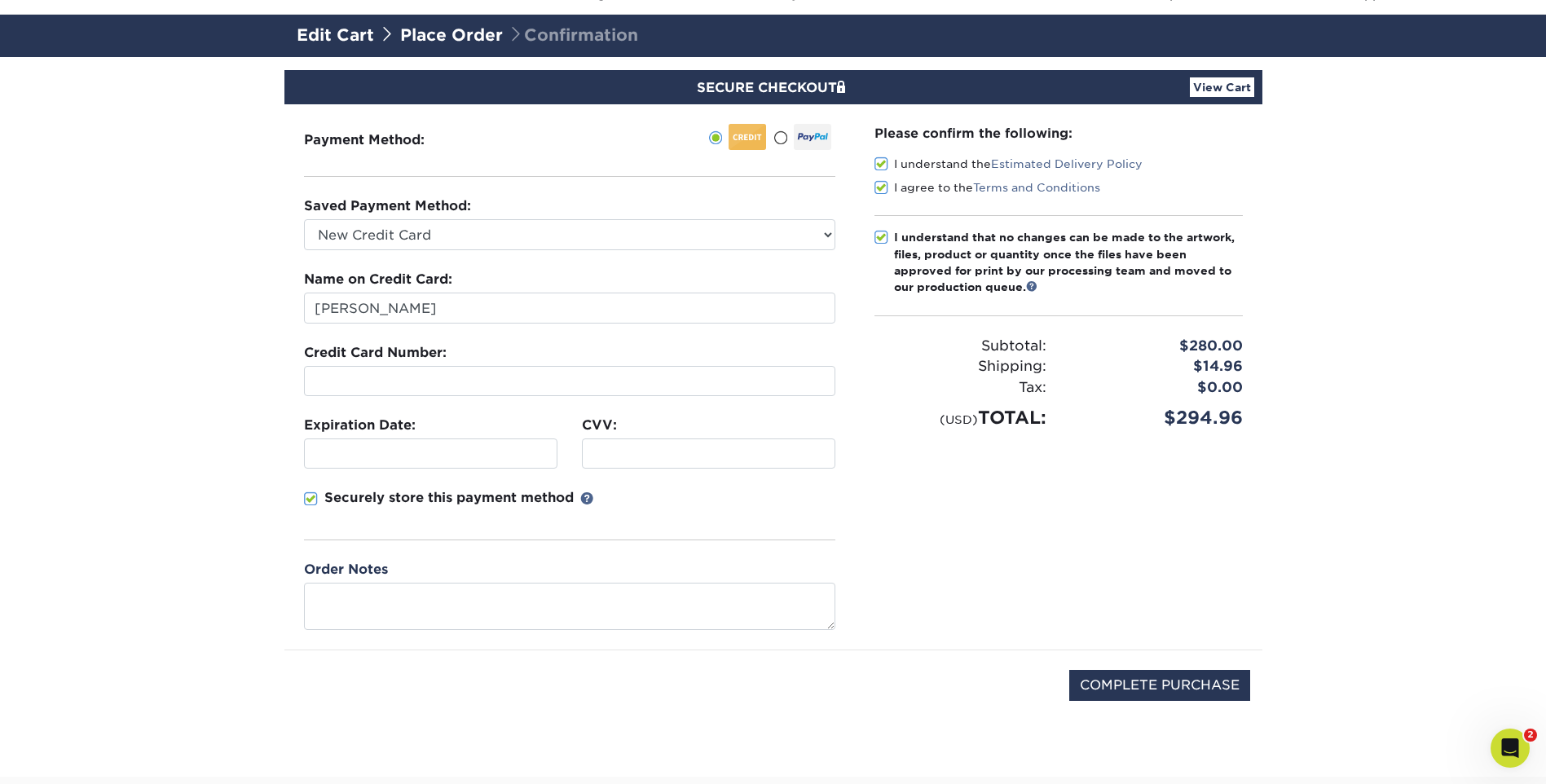
scroll to position [244, 0]
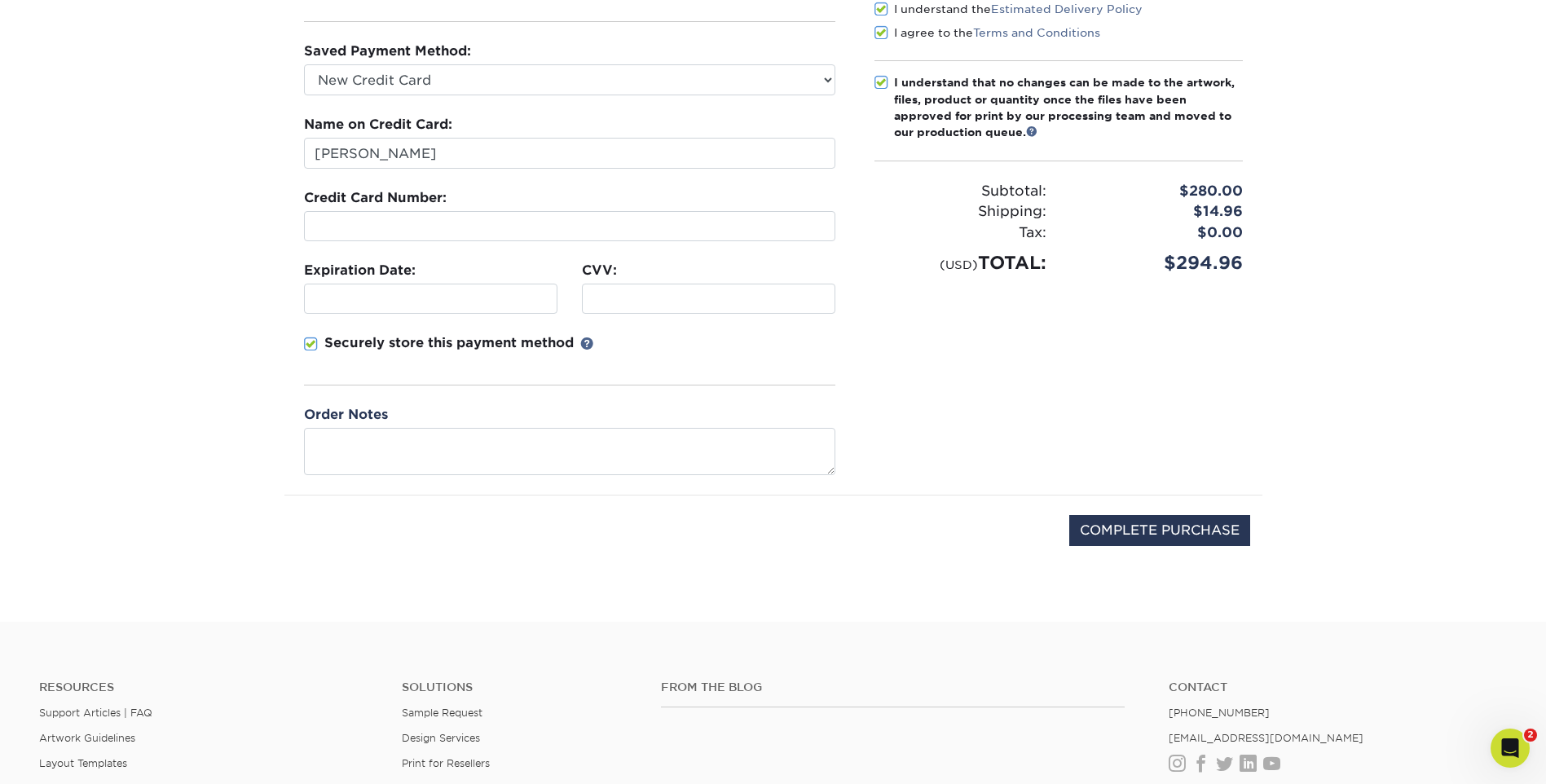
click at [1171, 547] on div "COMPLETE PURCHASE" at bounding box center [773, 539] width 954 height 87
click at [1172, 527] on input "COMPLETE PURCHASE" at bounding box center [1159, 530] width 181 height 31
type input "PROCESSING, PLEASE WAIT..."
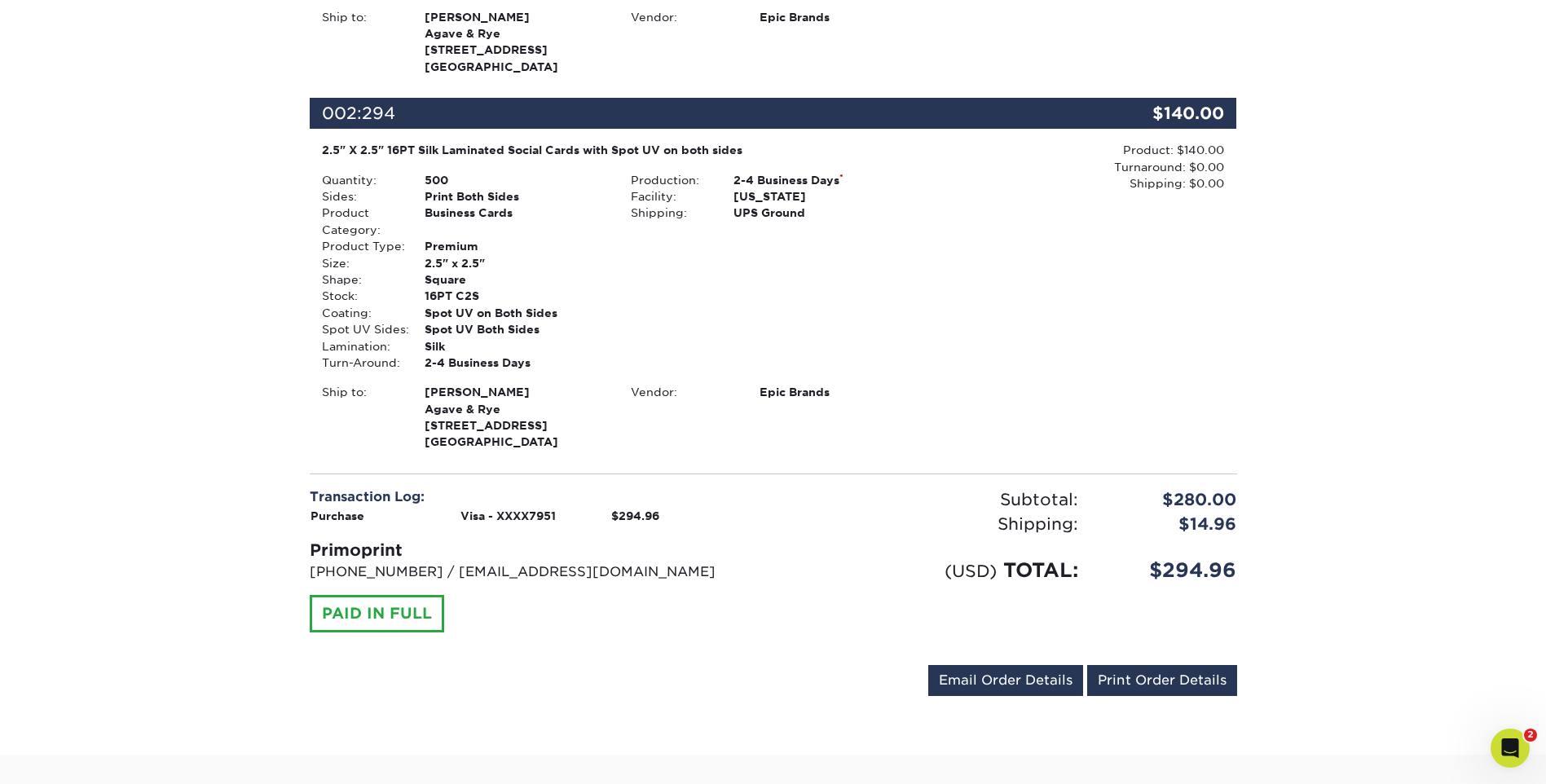
scroll to position [652, 0]
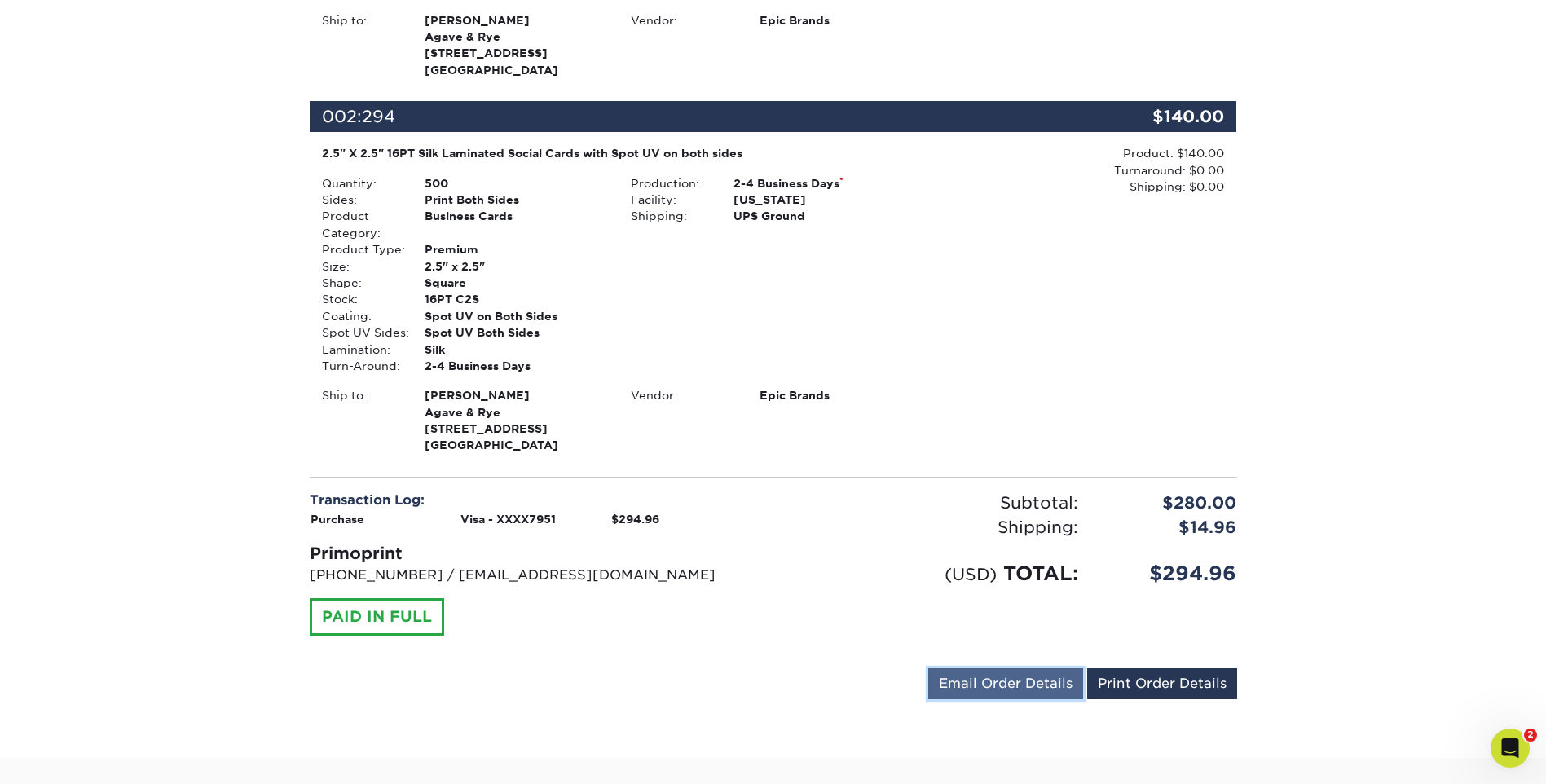
click at [1028, 685] on link "Email Order Details" at bounding box center [1005, 684] width 155 height 31
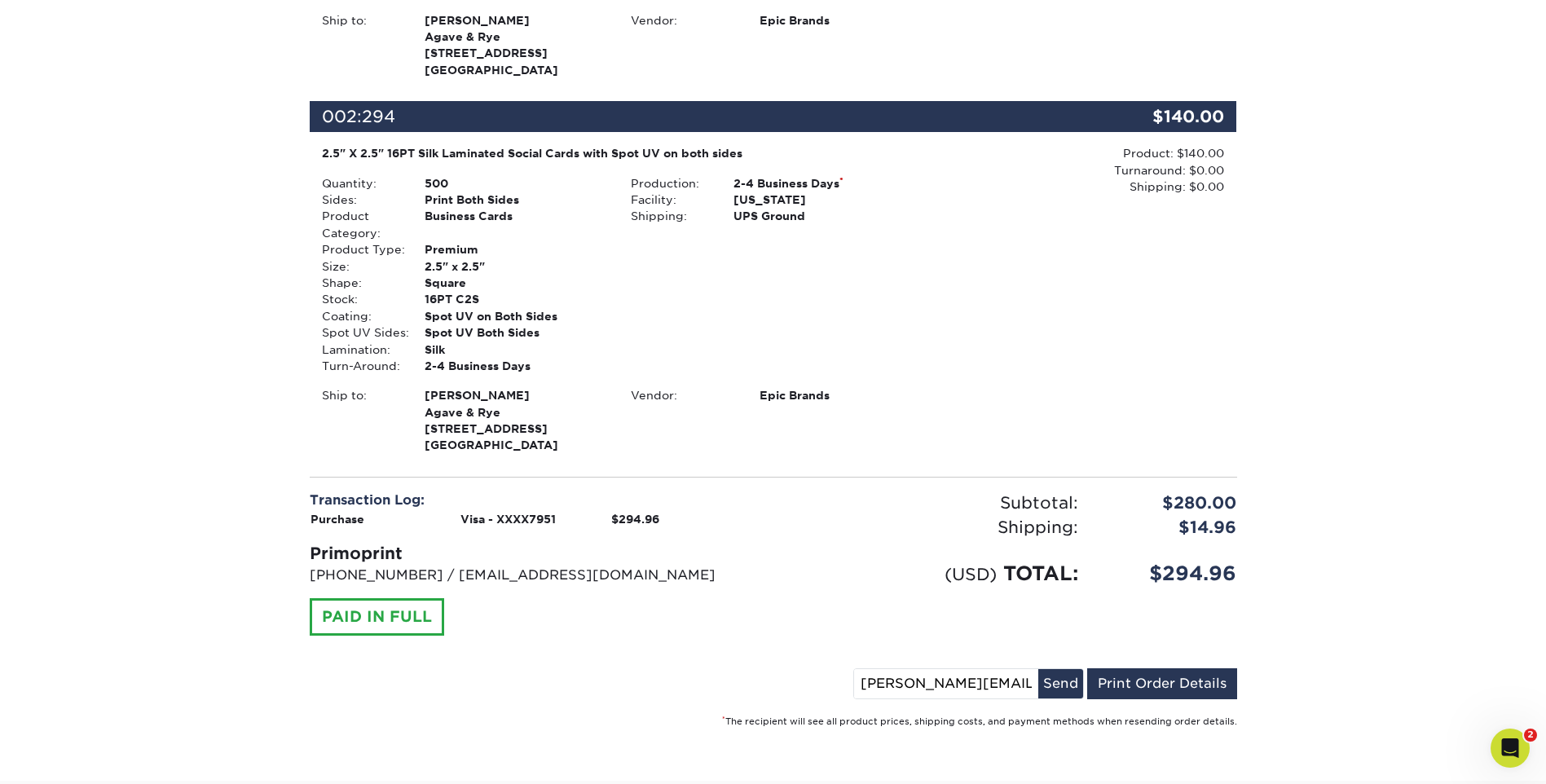
drag, startPoint x: 955, startPoint y: 680, endPoint x: 818, endPoint y: 673, distance: 137.2
click at [818, 673] on div "[PERSON_NAME][EMAIL_ADDRESS][PERSON_NAME][DOMAIN_NAME] Send Email Order Details…" at bounding box center [774, 686] width 928 height 37
type input "[DOMAIN_NAME]"
drag, startPoint x: 953, startPoint y: 680, endPoint x: 740, endPoint y: 661, distance: 213.8
click at [744, 661] on div "Order #: 25930-80583-54387 [DATE] 8:05pm Go to My Account Continue Shopping Tha…" at bounding box center [774, 155] width 928 height 1146
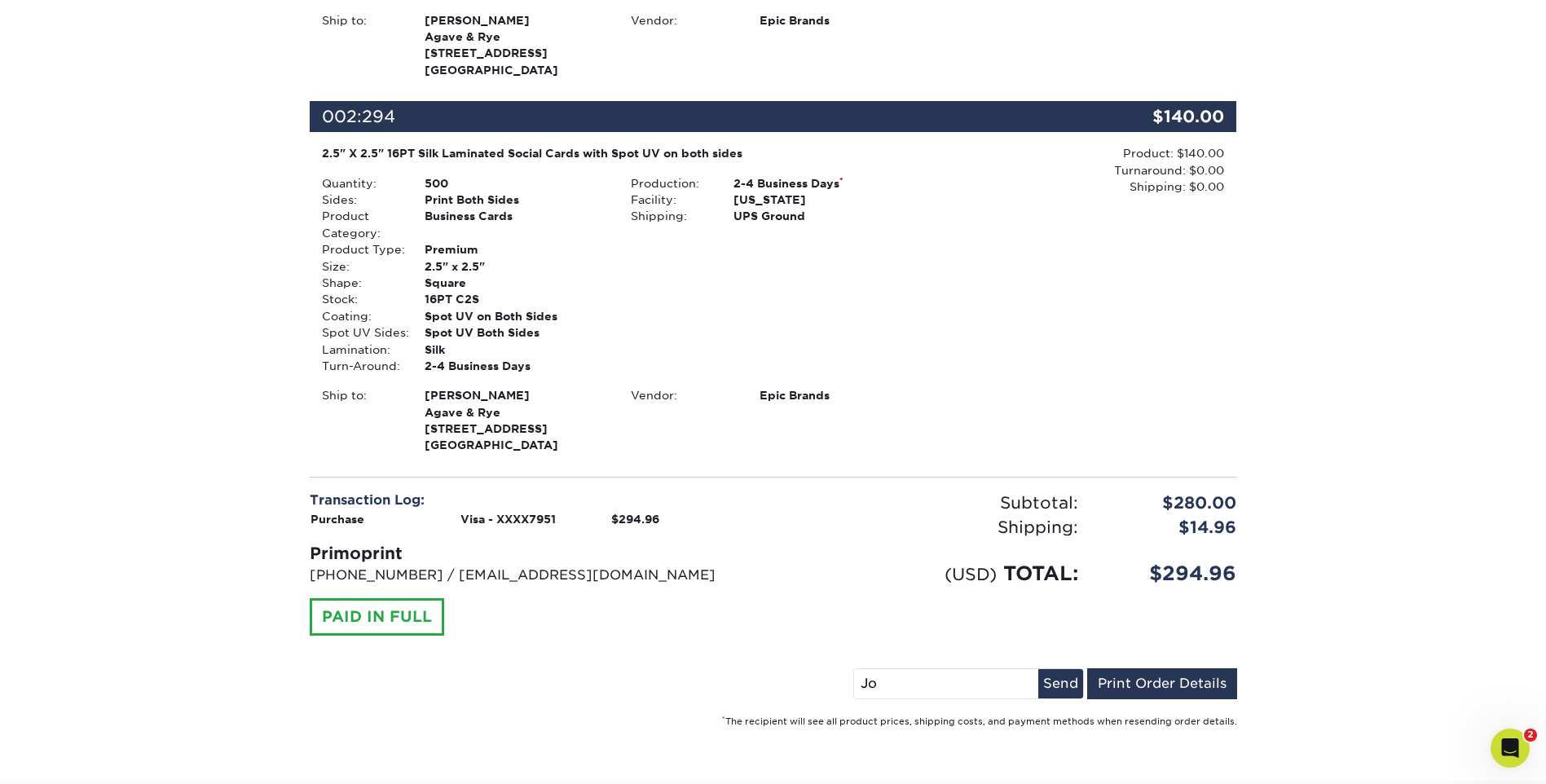
type input "J"
click at [932, 688] on input at bounding box center [946, 684] width 184 height 29
type input "[PERSON_NAME][EMAIL_ADDRESS][PERSON_NAME][DOMAIN_NAME]"
click at [1049, 678] on button "Send" at bounding box center [1061, 684] width 45 height 29
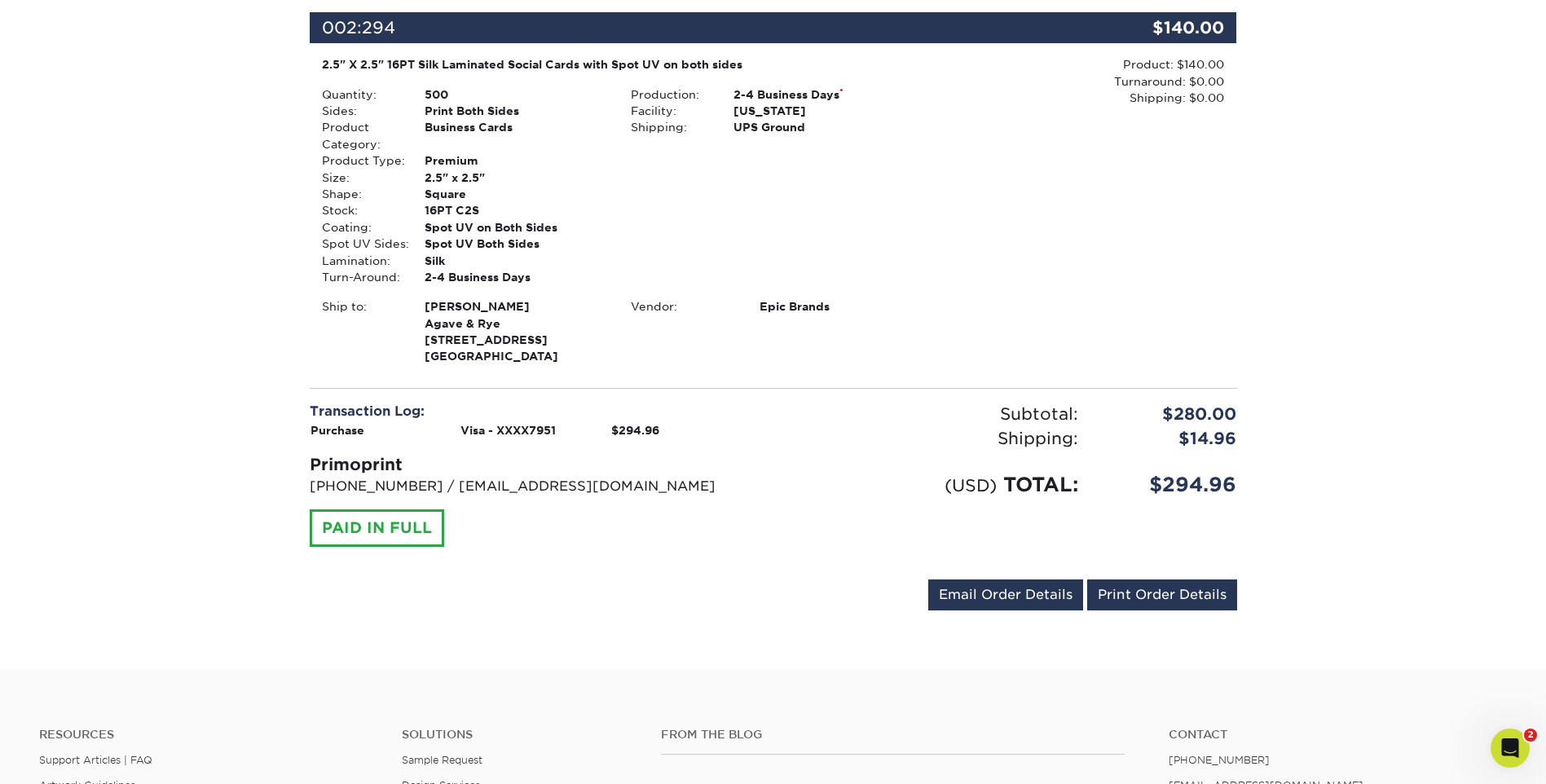
scroll to position [733, 0]
